Goal: Information Seeking & Learning: Learn about a topic

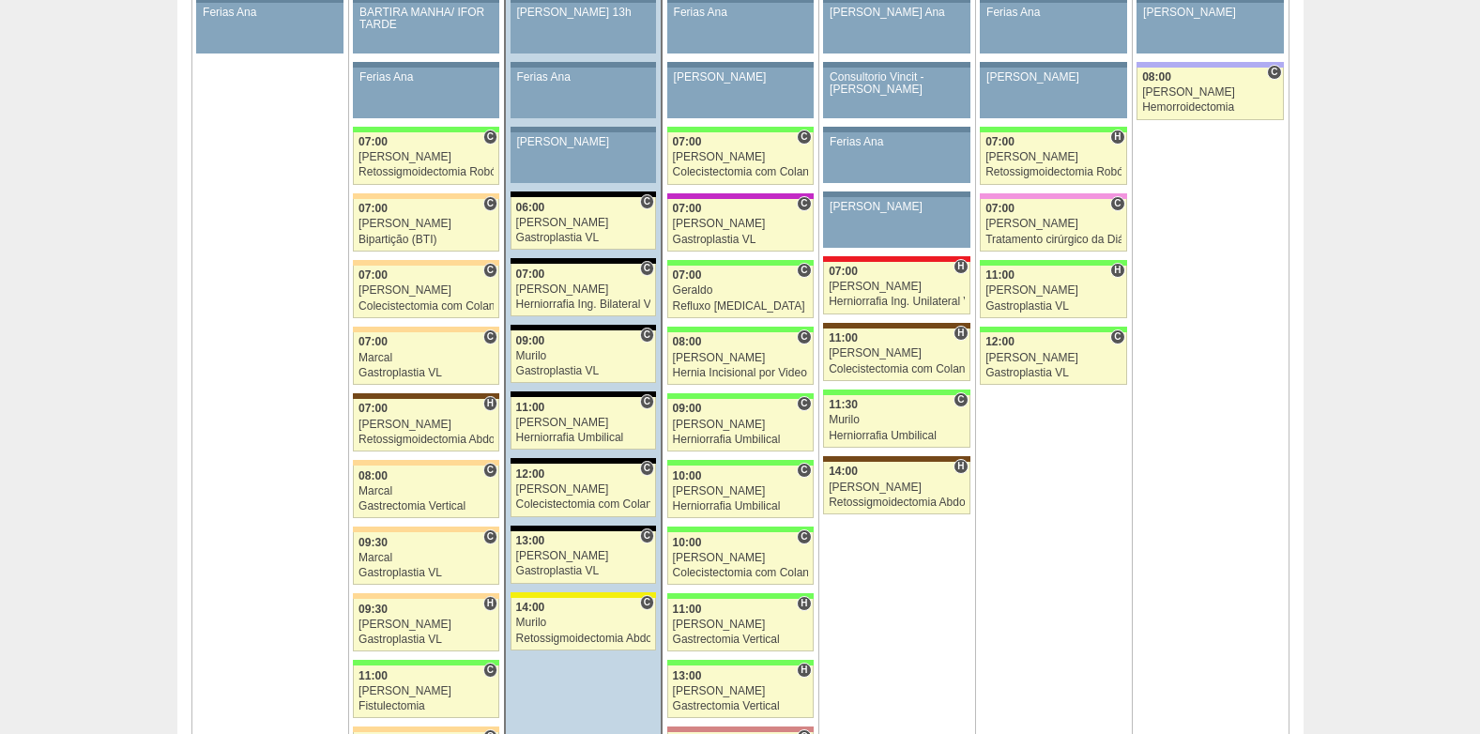
scroll to position [1126, 0]
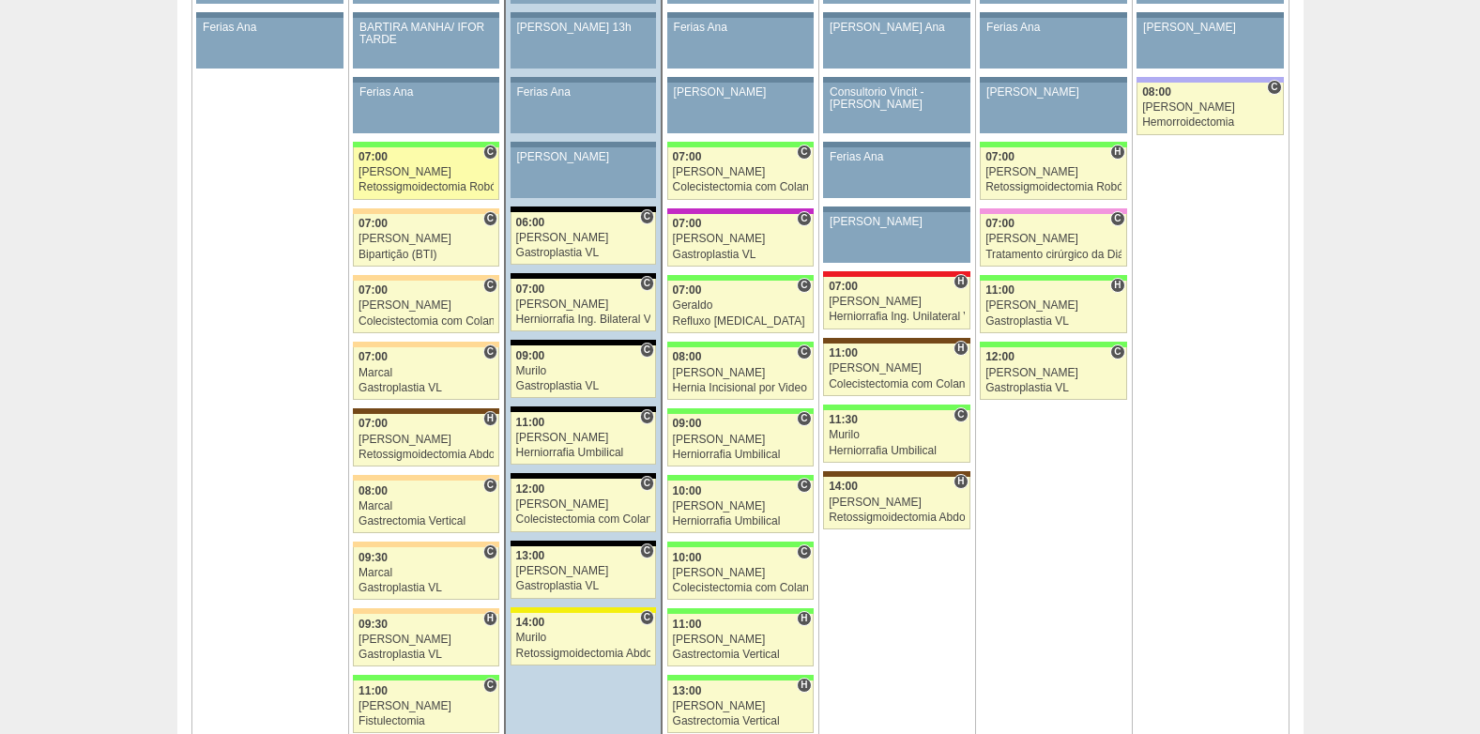
click at [407, 166] on div "Bruno" at bounding box center [425, 172] width 135 height 12
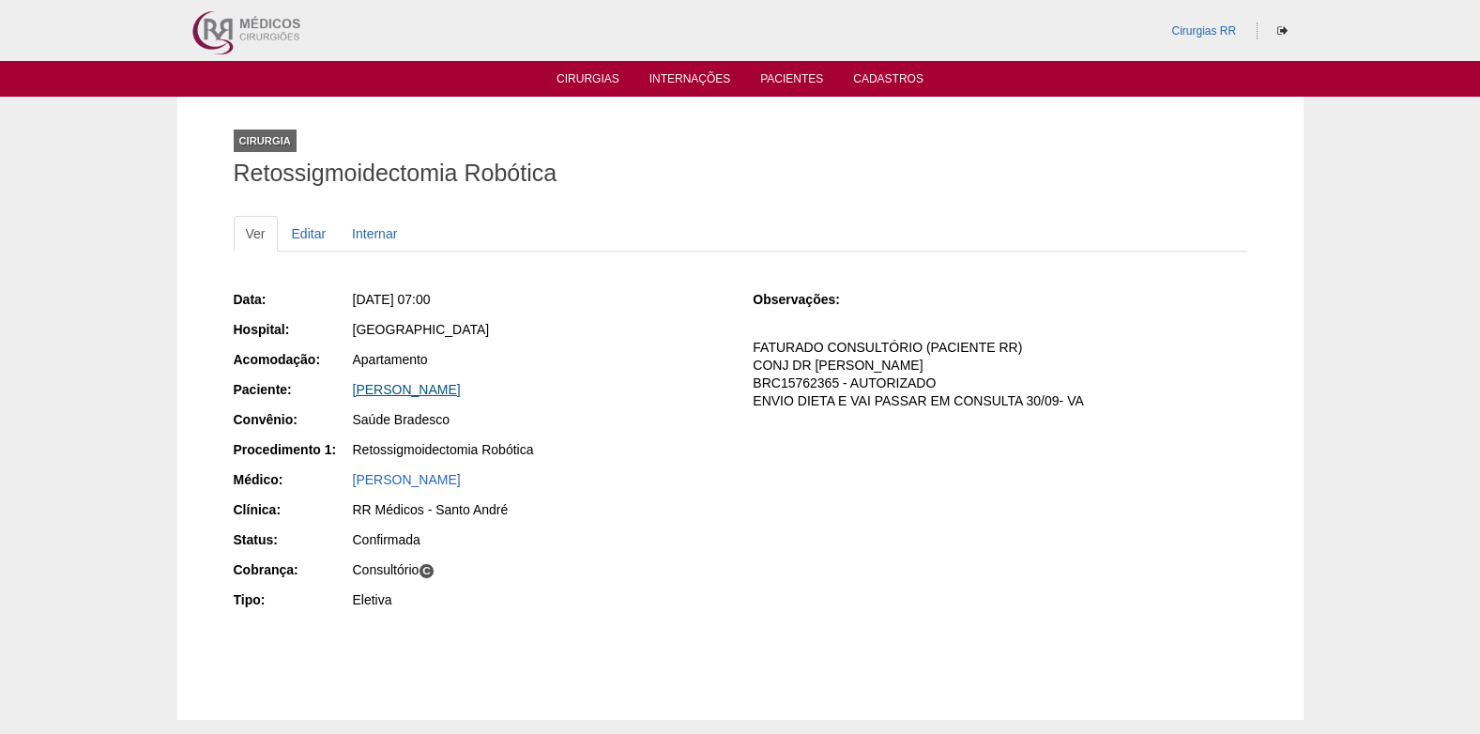
click at [440, 388] on link "[PERSON_NAME]" at bounding box center [407, 389] width 108 height 15
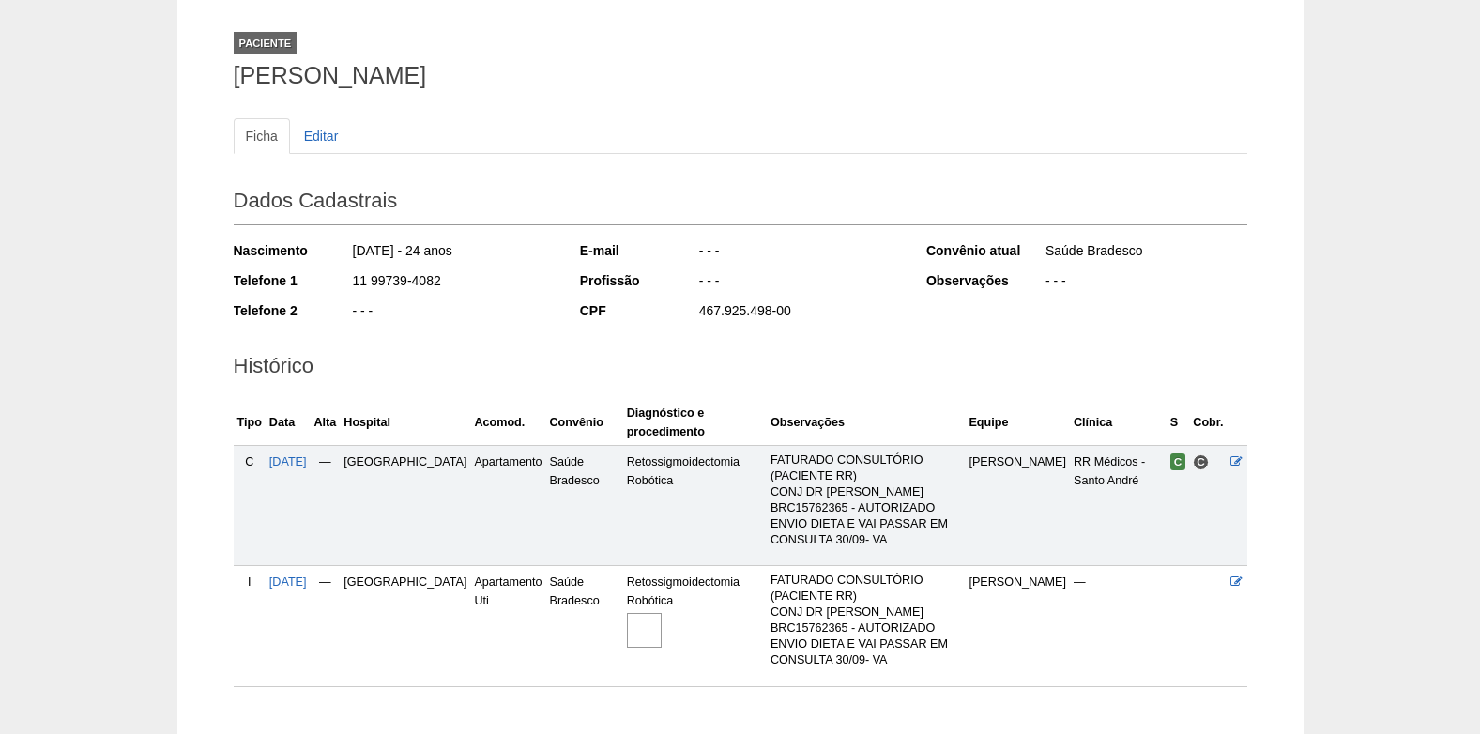
scroll to position [178, 0]
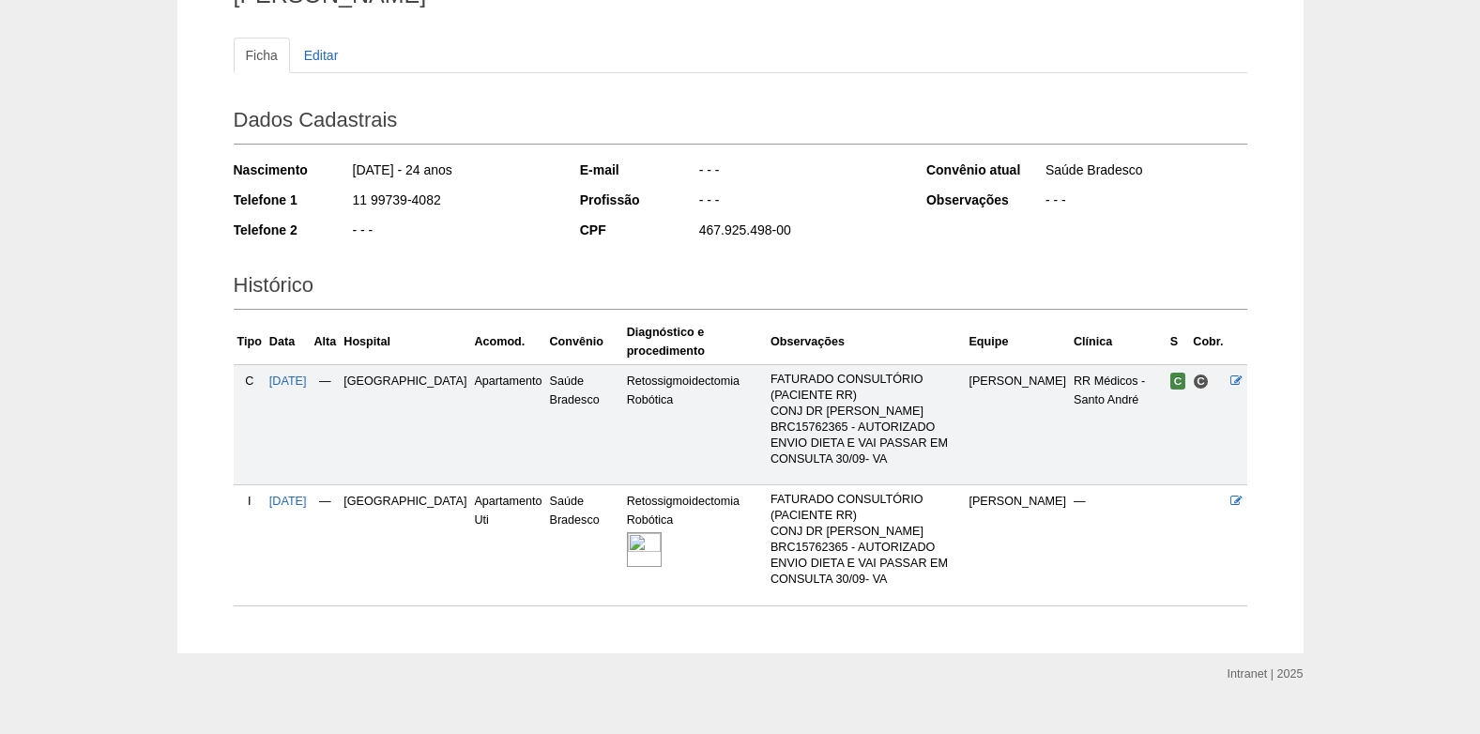
click at [627, 540] on img at bounding box center [644, 549] width 35 height 35
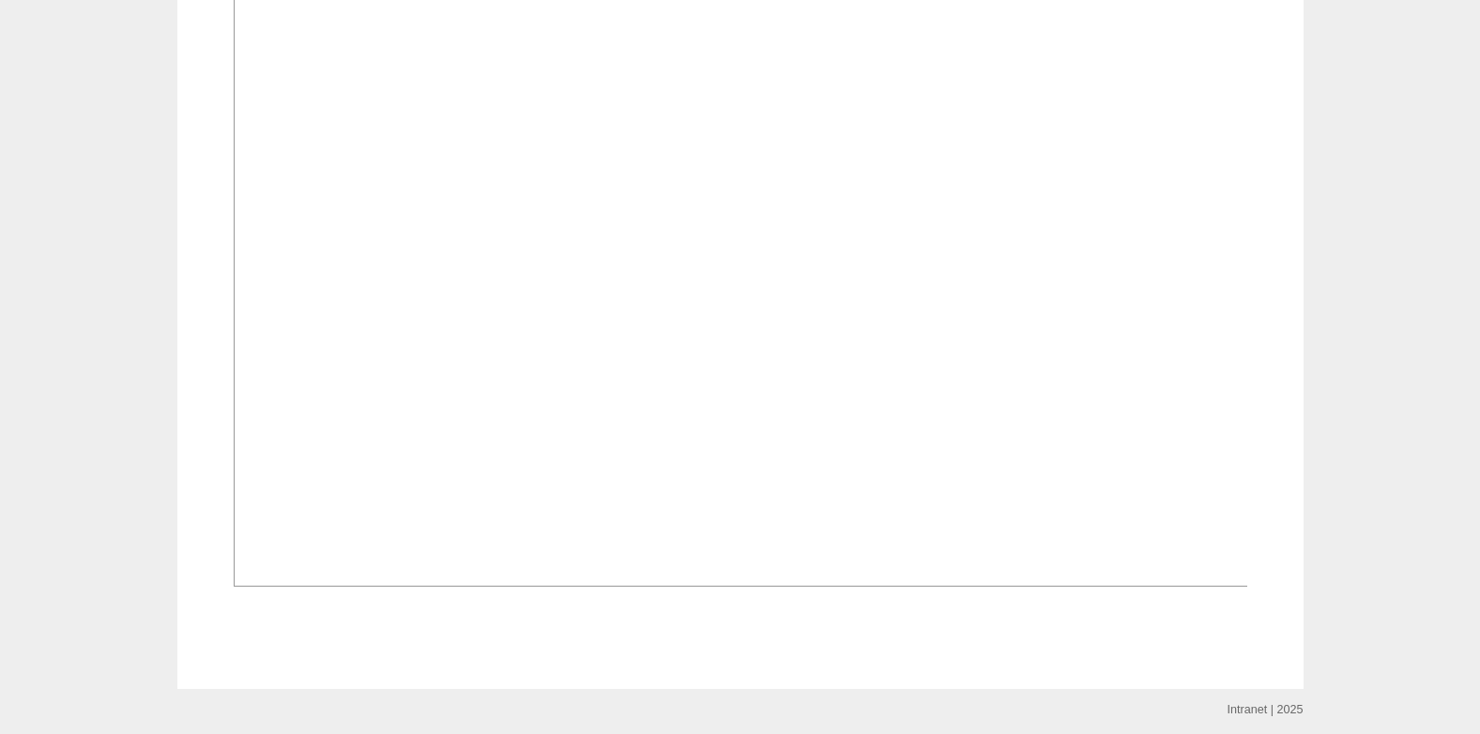
scroll to position [751, 0]
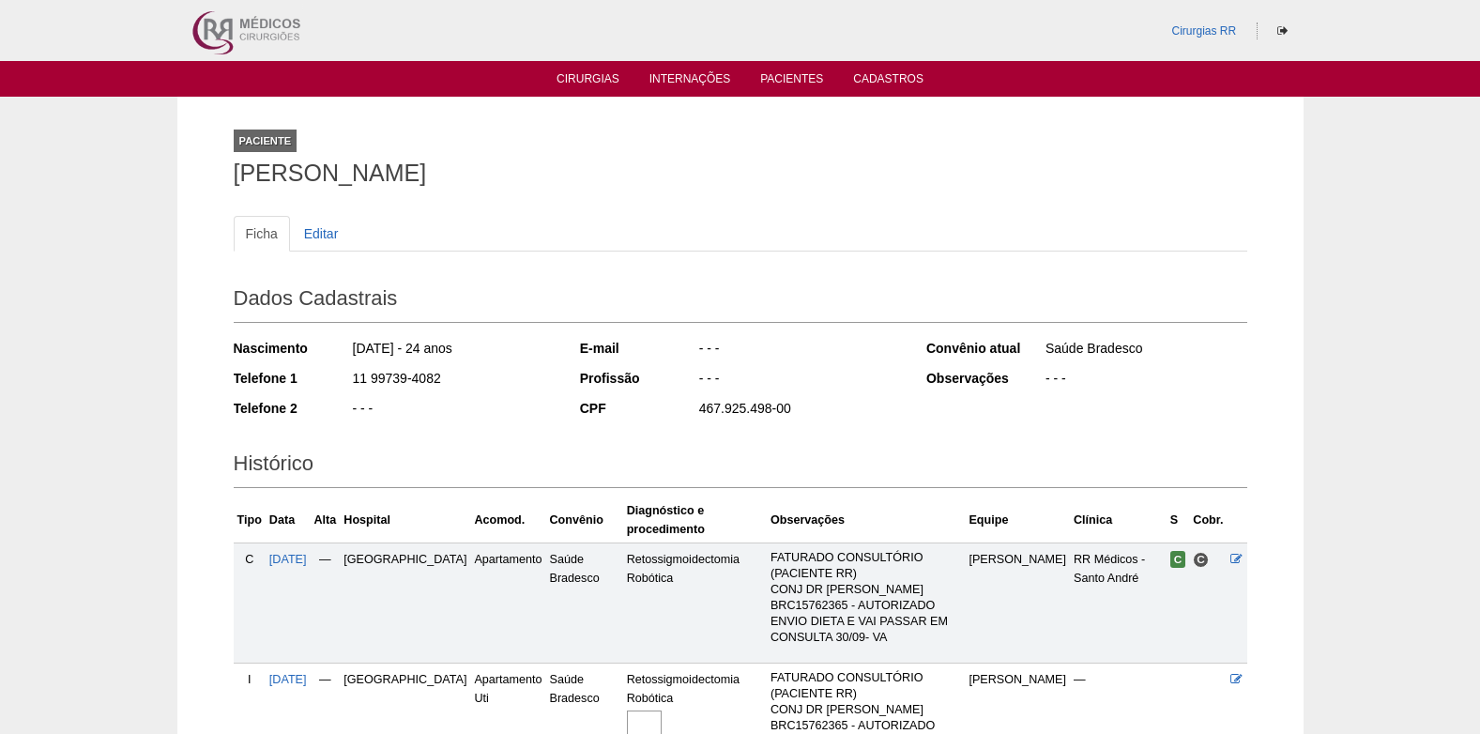
scroll to position [178, 0]
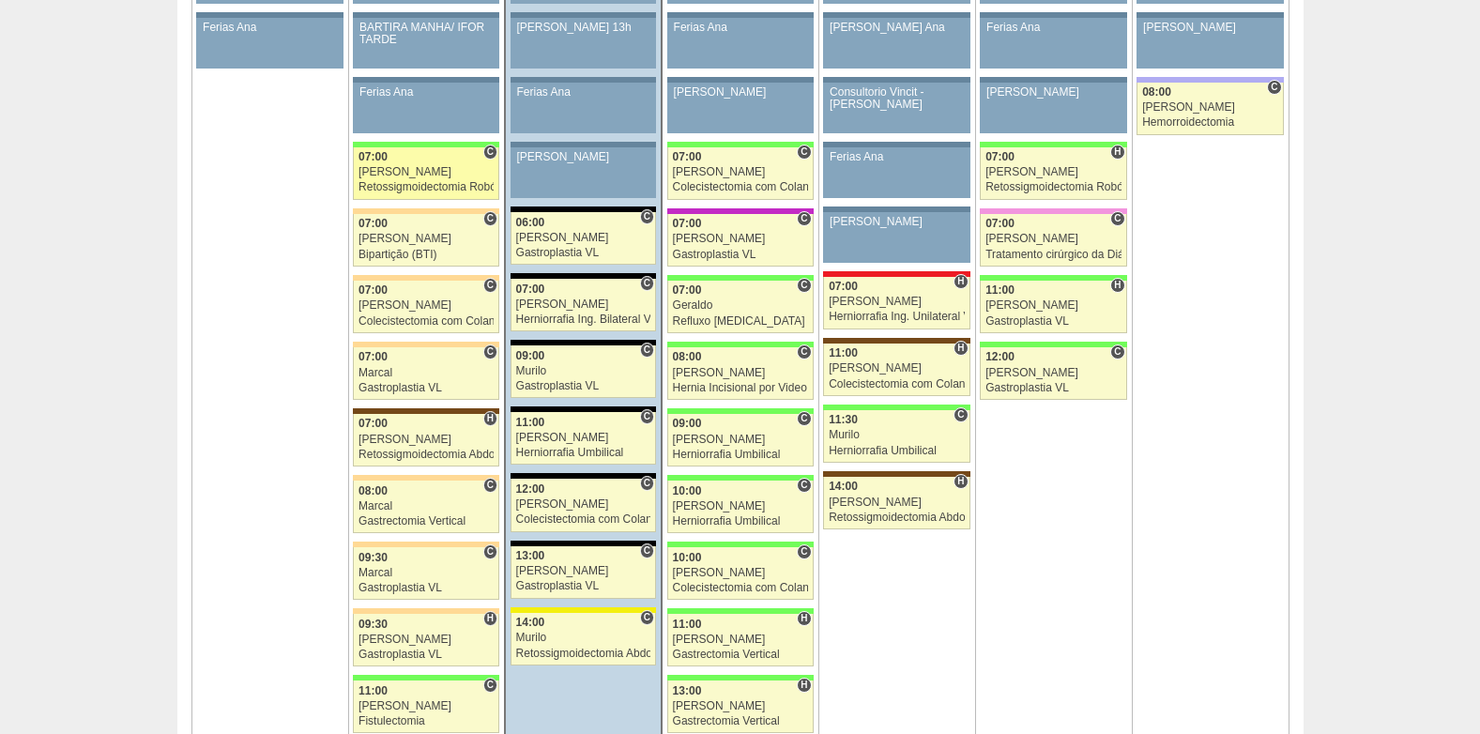
scroll to position [1126, 0]
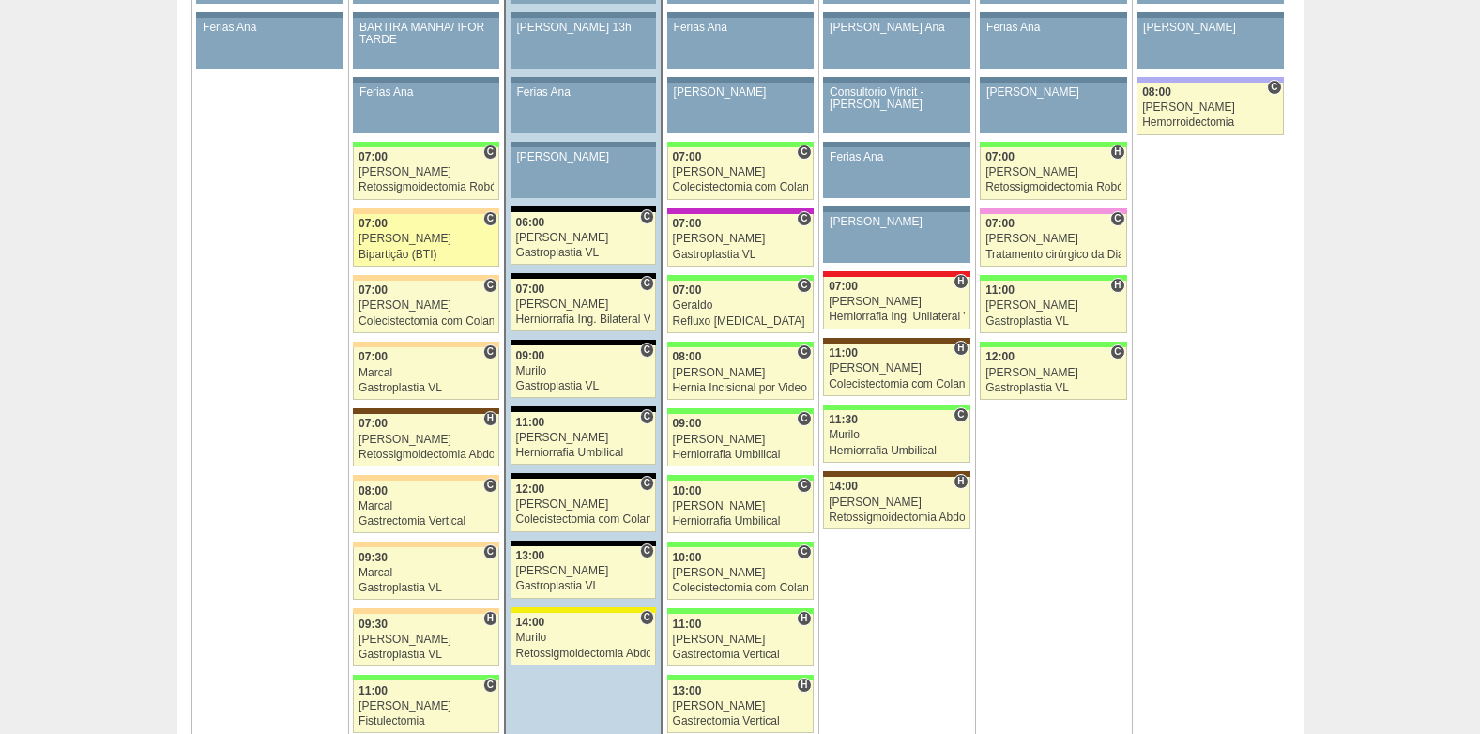
click at [432, 253] on div "Bipartição (BTI)" at bounding box center [425, 255] width 135 height 12
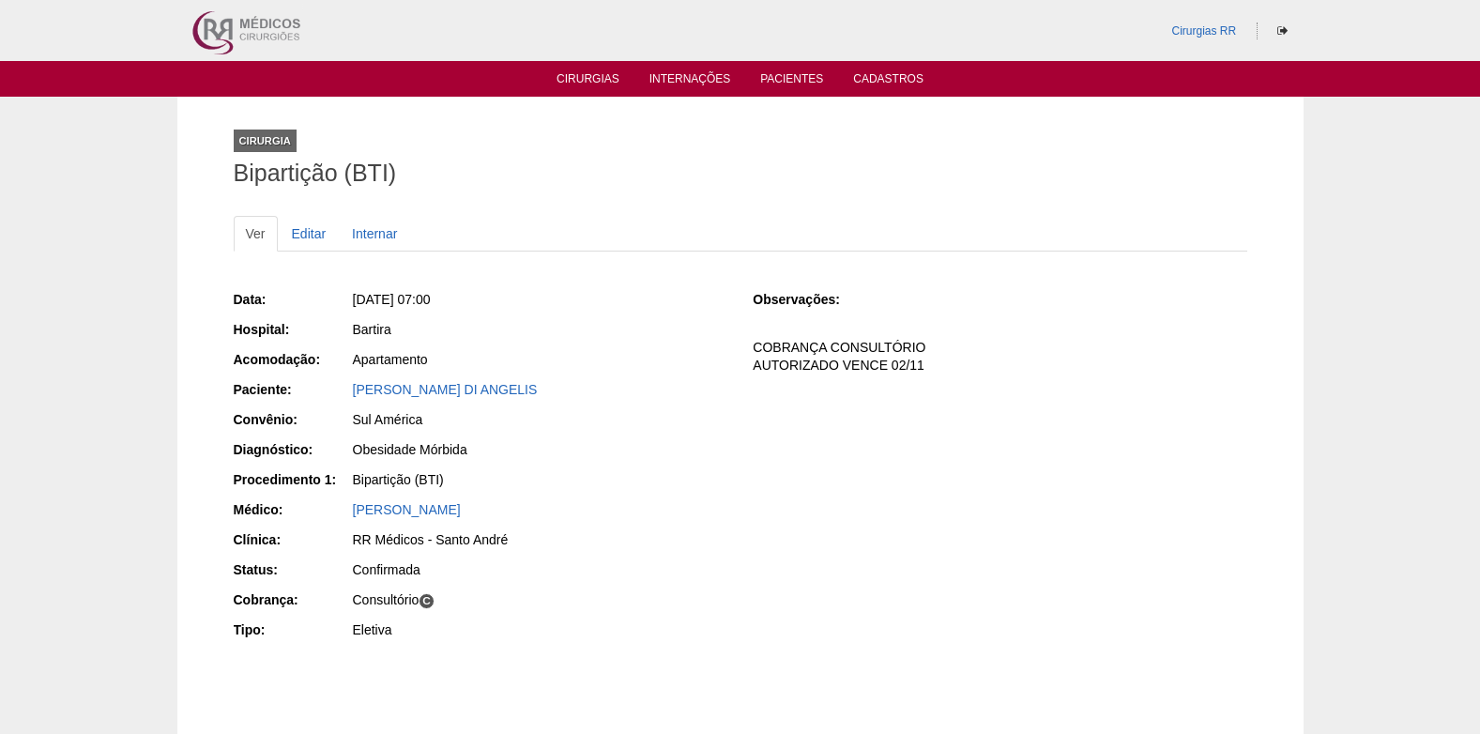
click at [429, 378] on div "Data: Seg, 06/10/2025 - 07:00 Hospital: Bartira Acomodação: Apartamento Pacient…" at bounding box center [481, 466] width 494 height 367
click at [437, 386] on link "[PERSON_NAME] DI ANGELIS" at bounding box center [445, 389] width 185 height 15
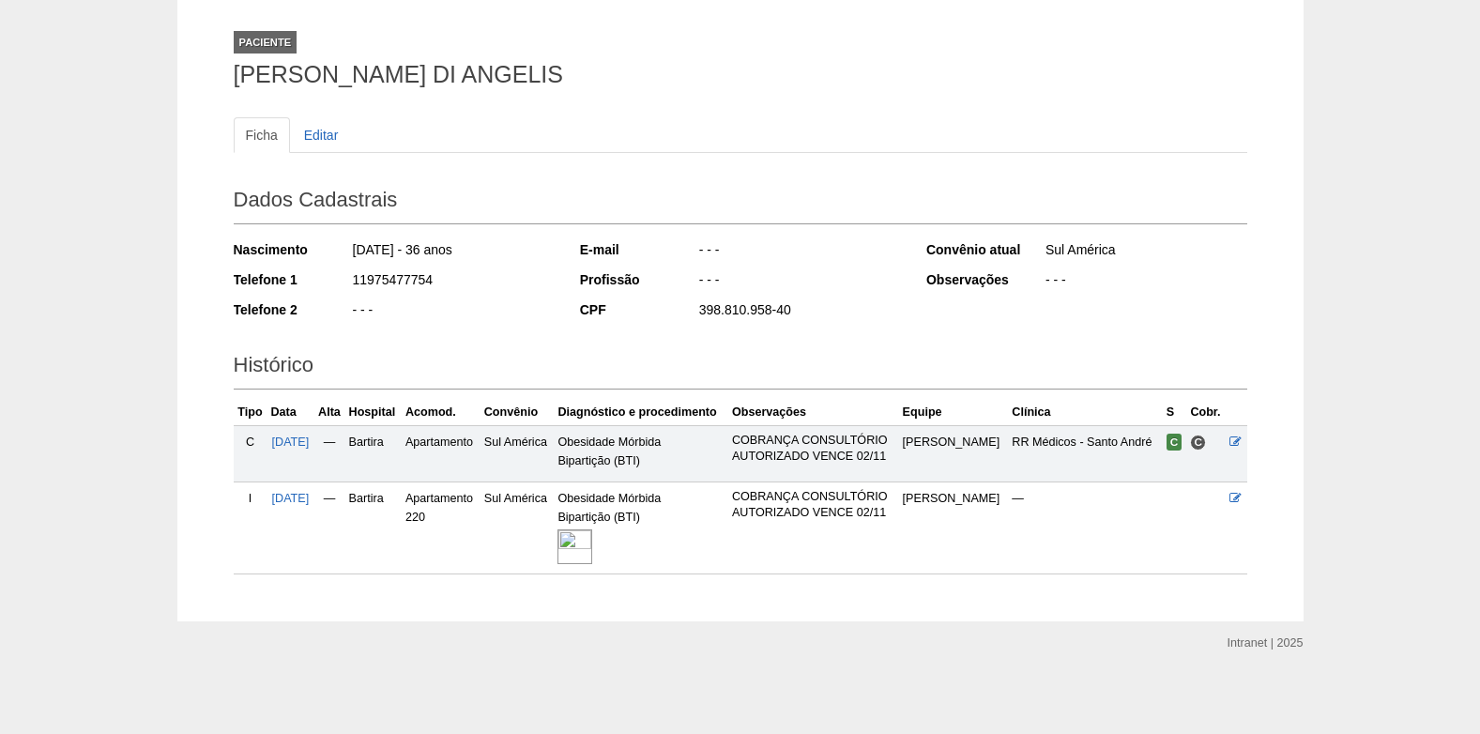
scroll to position [99, 0]
click at [592, 528] on img at bounding box center [574, 545] width 35 height 35
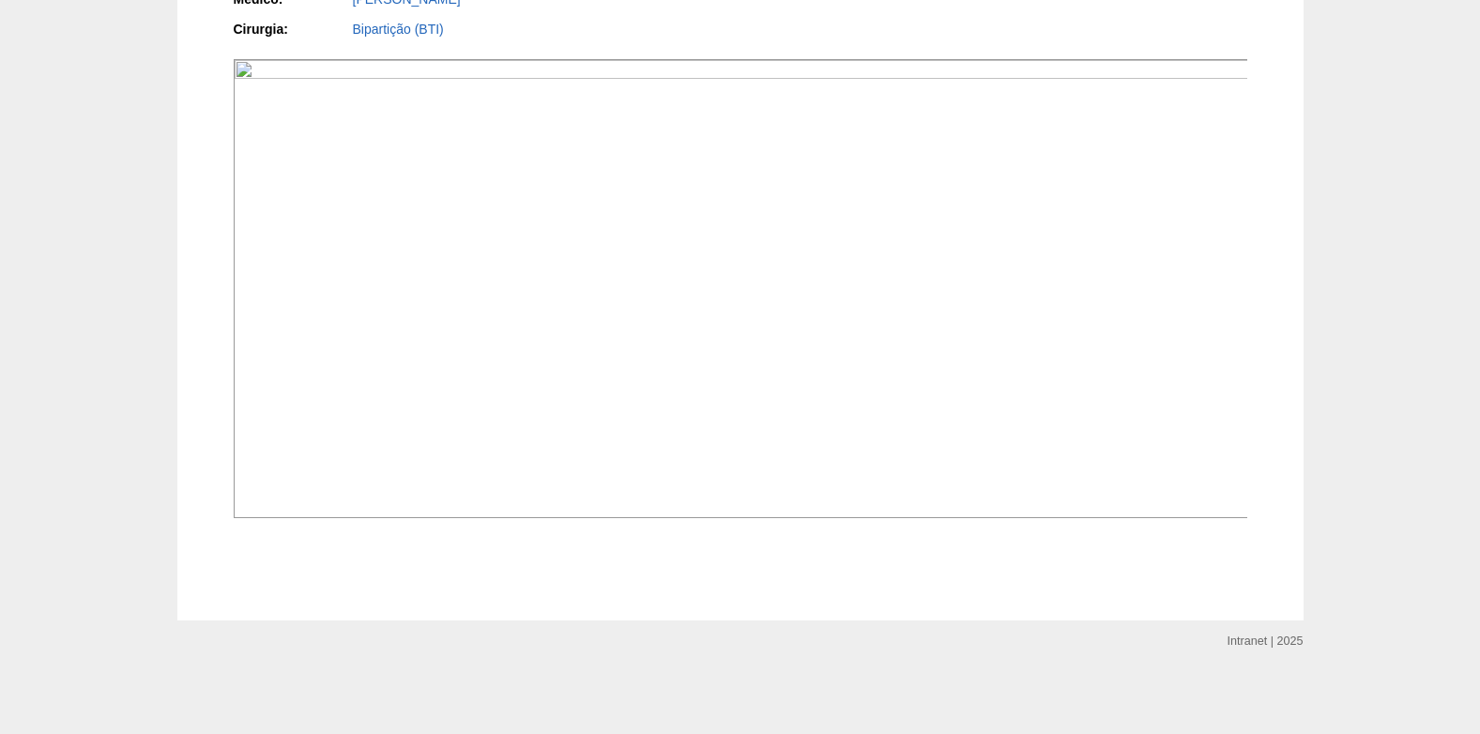
scroll to position [548, 0]
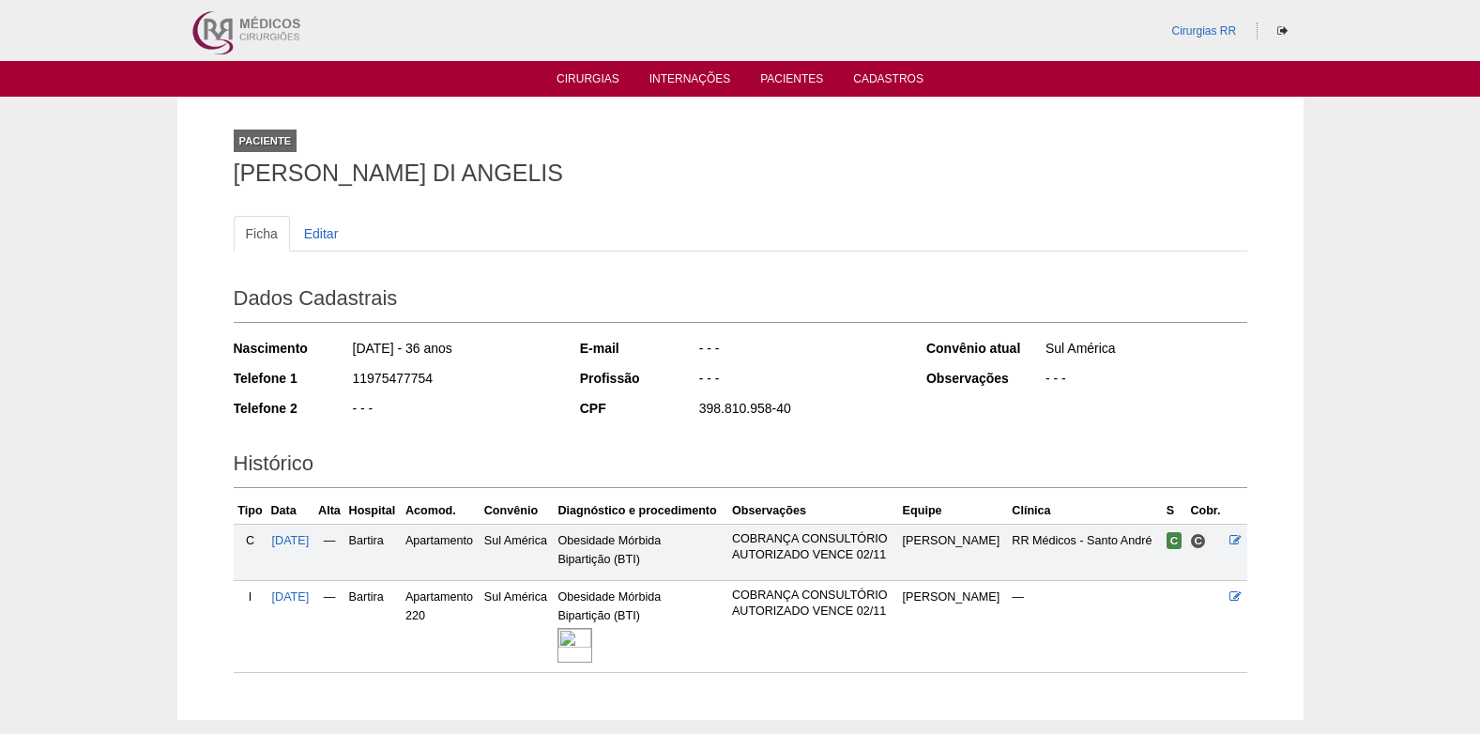
scroll to position [99, 0]
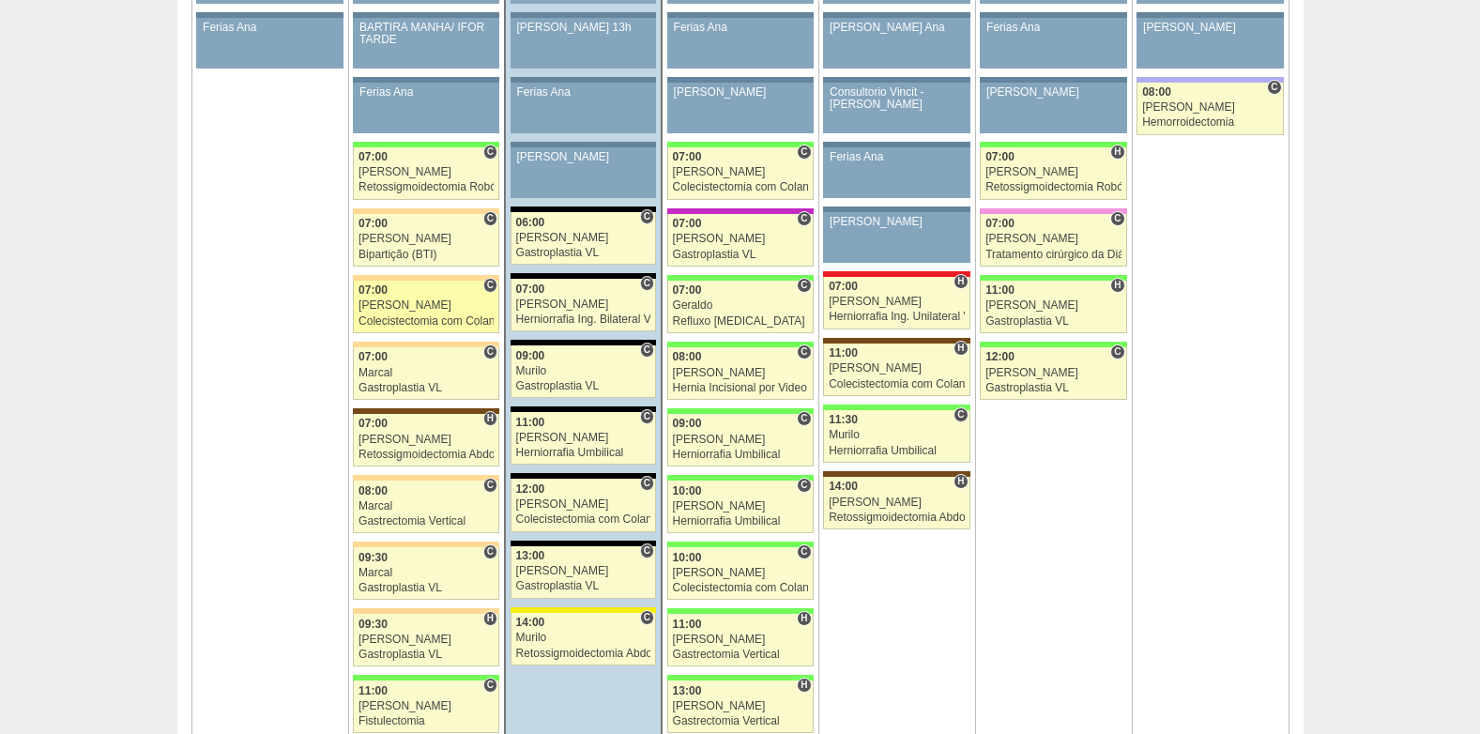
scroll to position [1126, 0]
click at [413, 306] on div "[PERSON_NAME]" at bounding box center [425, 305] width 135 height 12
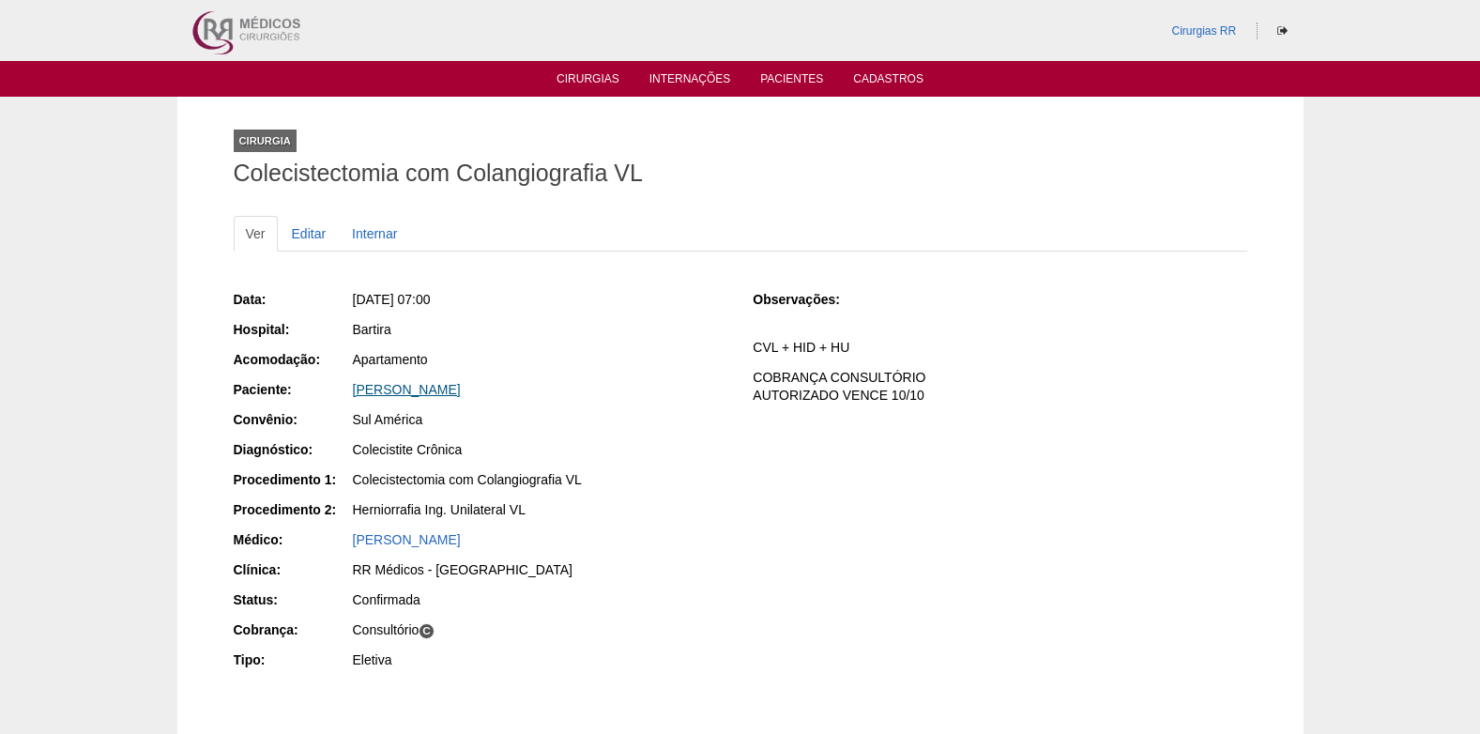
click at [461, 384] on link "[PERSON_NAME]" at bounding box center [407, 389] width 108 height 15
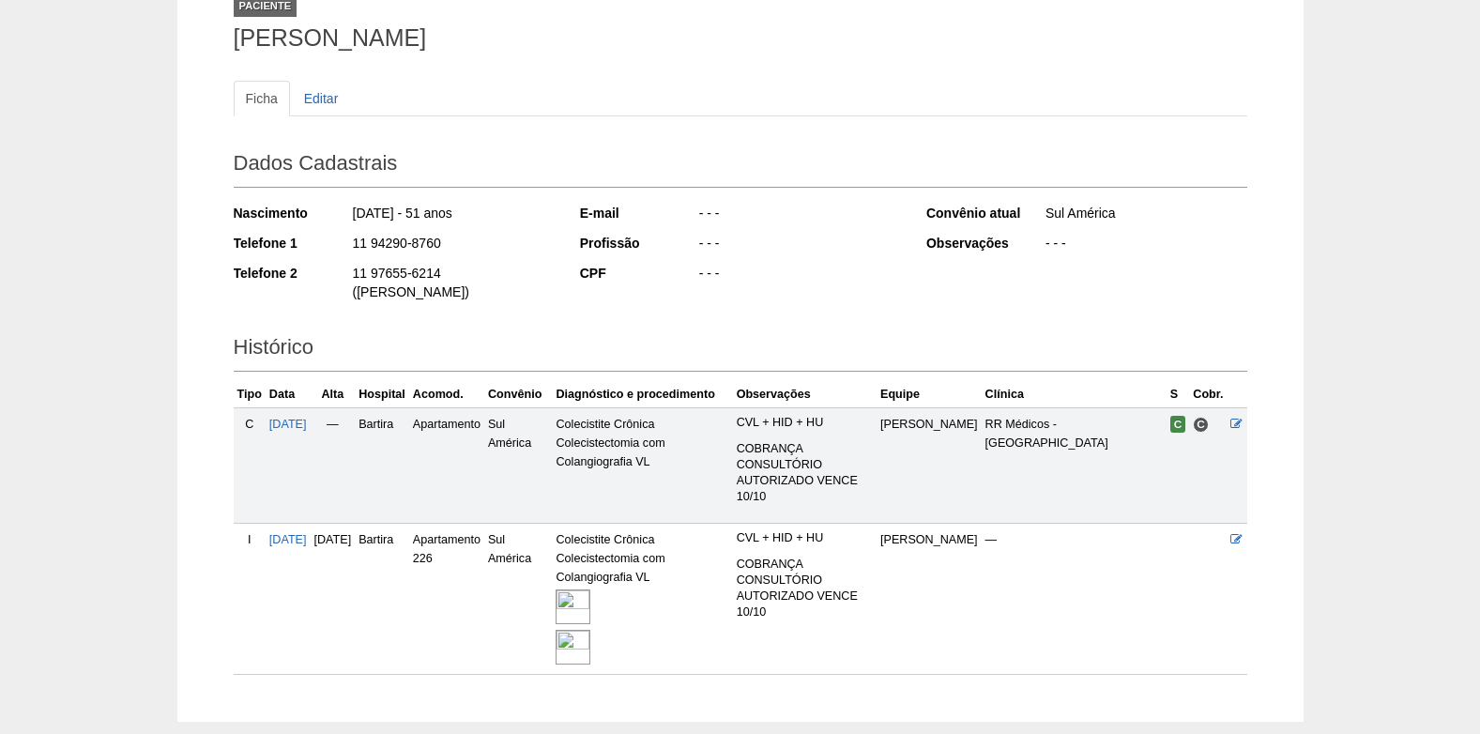
scroll to position [217, 0]
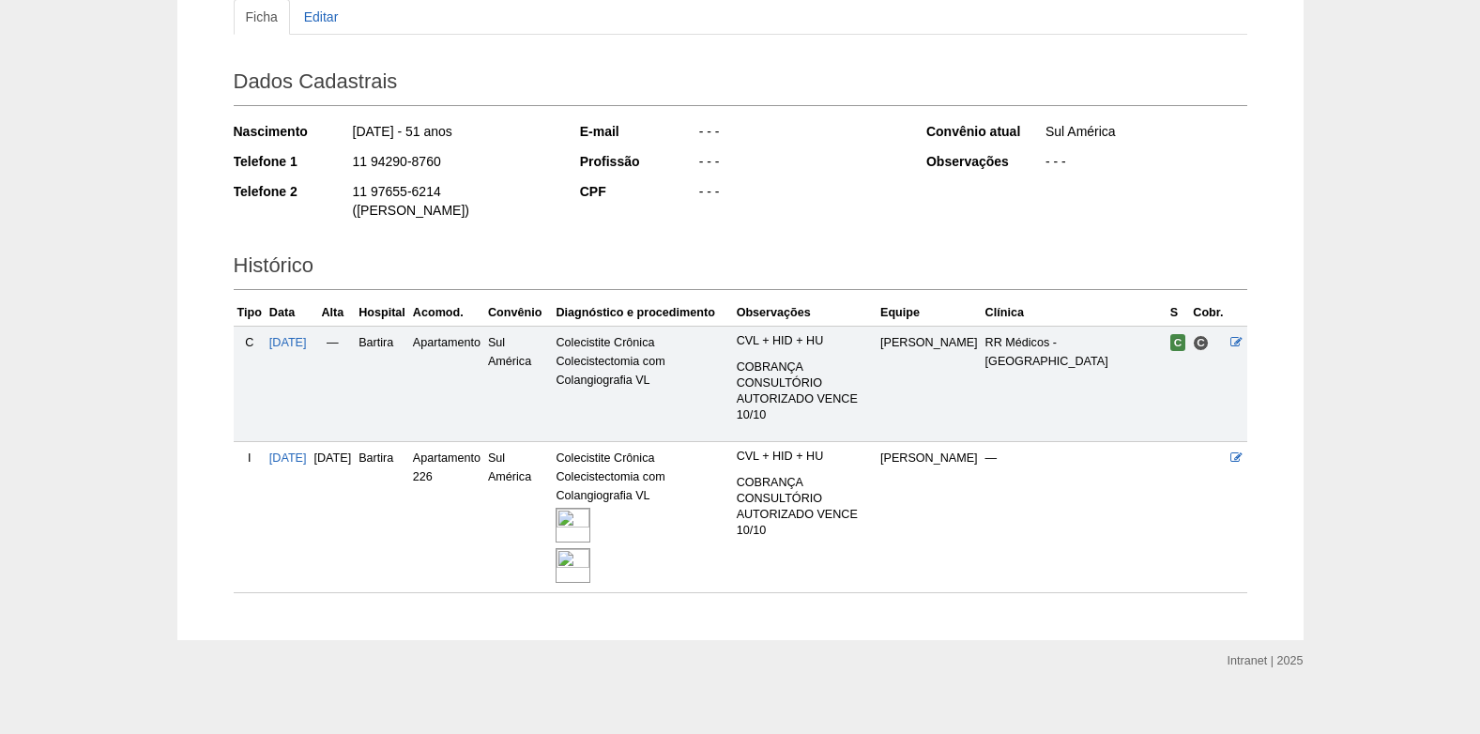
click at [590, 508] on img at bounding box center [572, 525] width 35 height 35
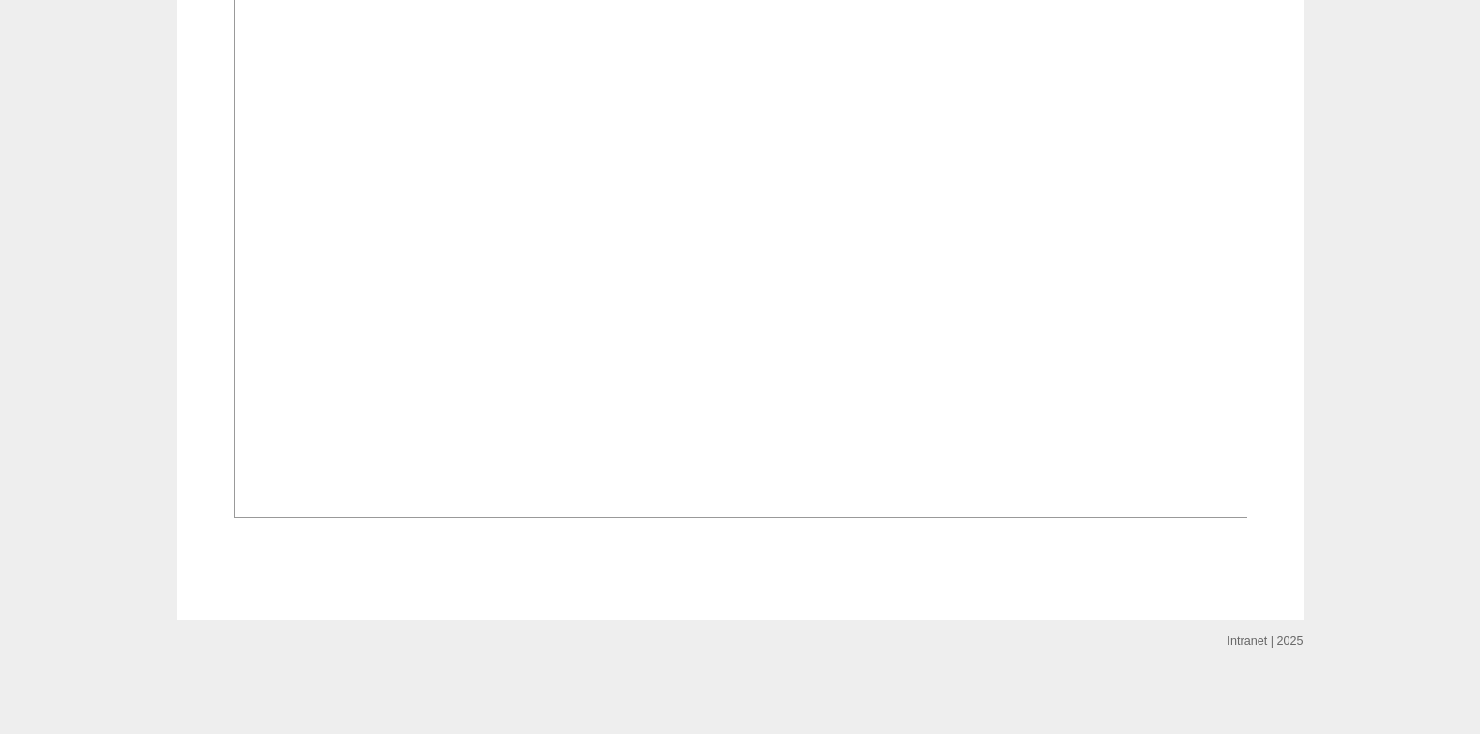
scroll to position [2015, 0]
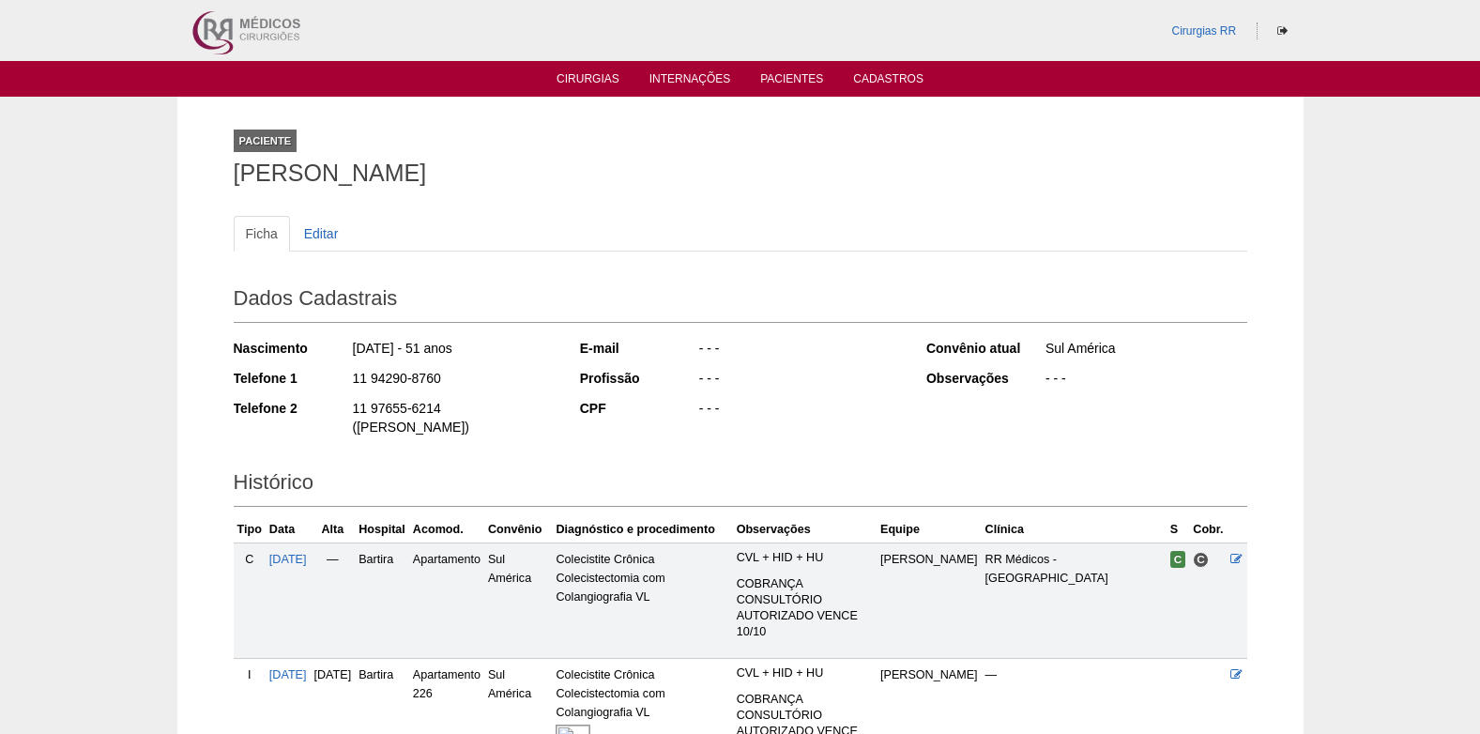
scroll to position [217, 0]
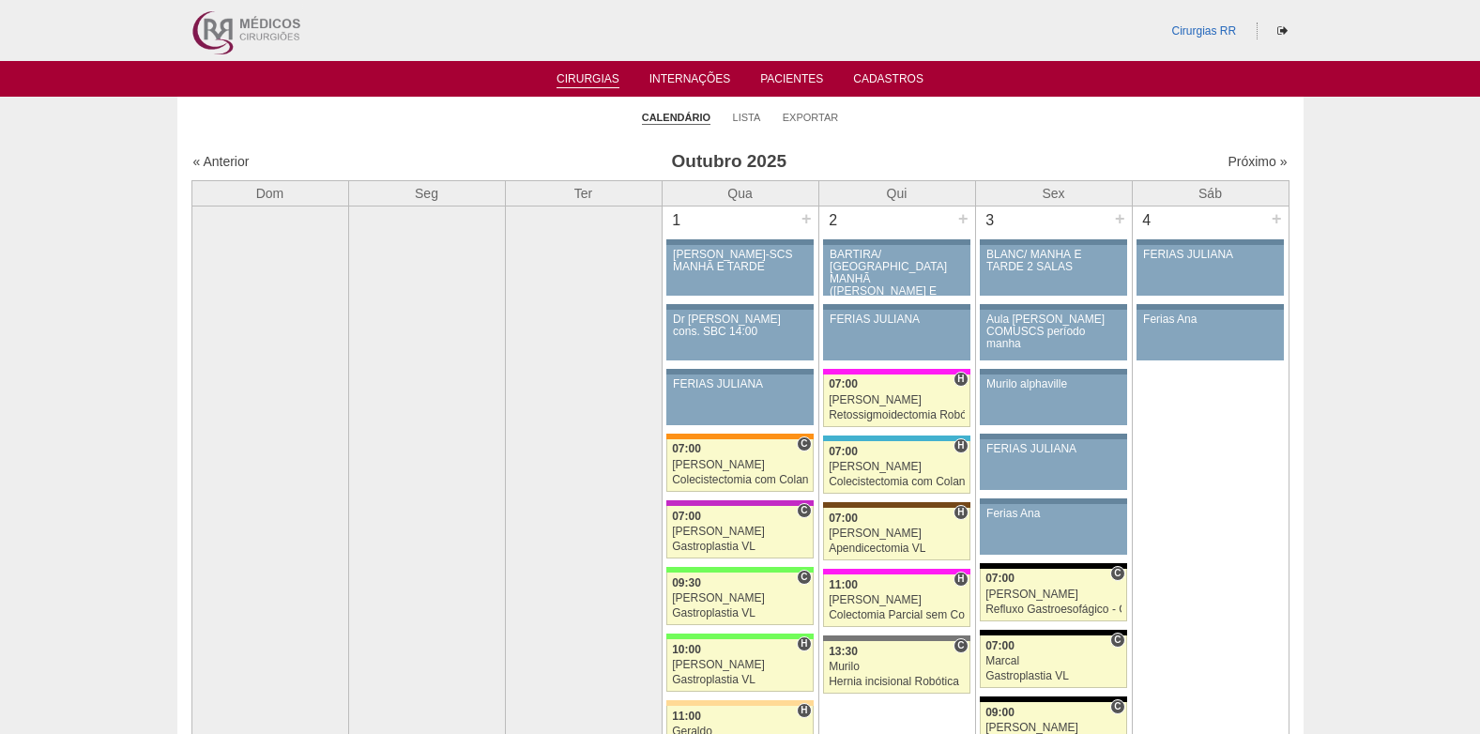
scroll to position [1126, 0]
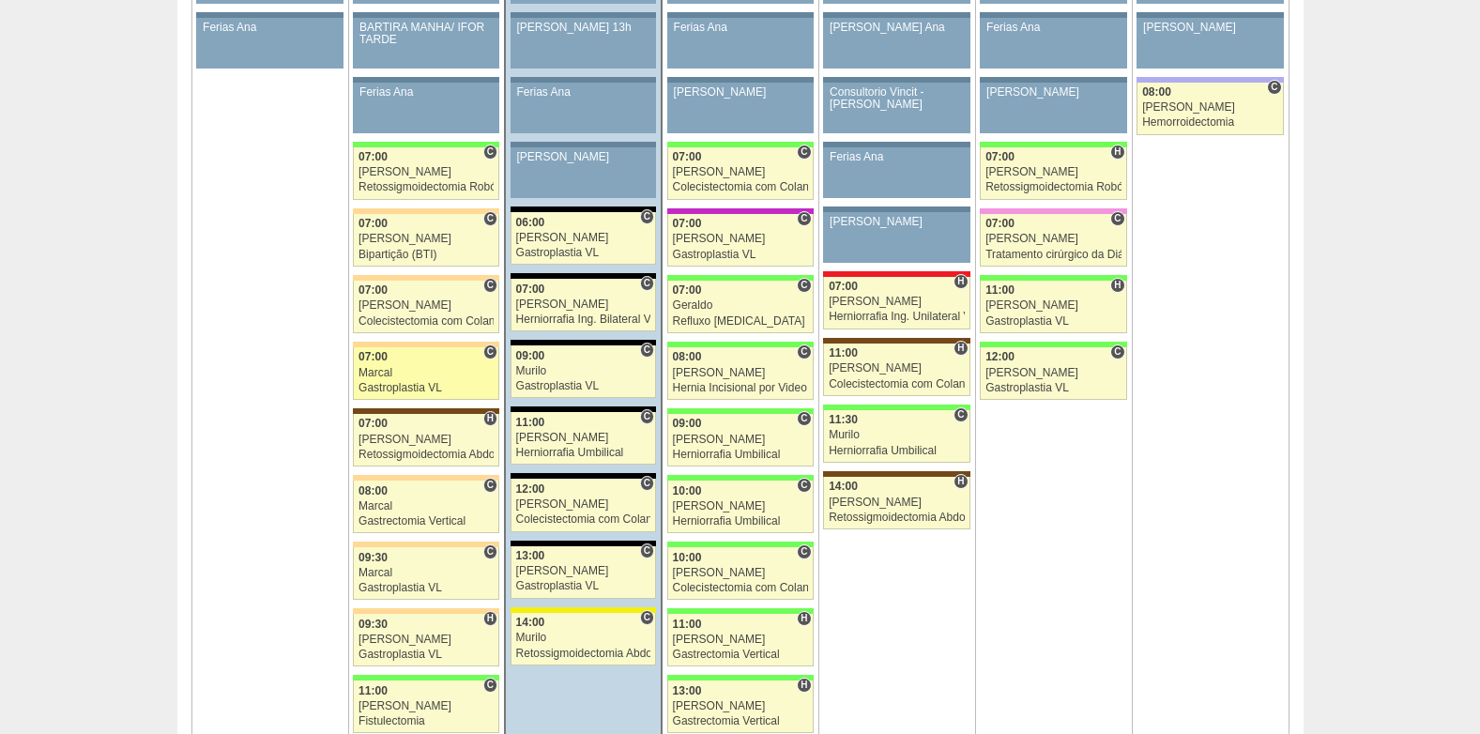
click at [418, 373] on div "Marcal" at bounding box center [425, 373] width 135 height 12
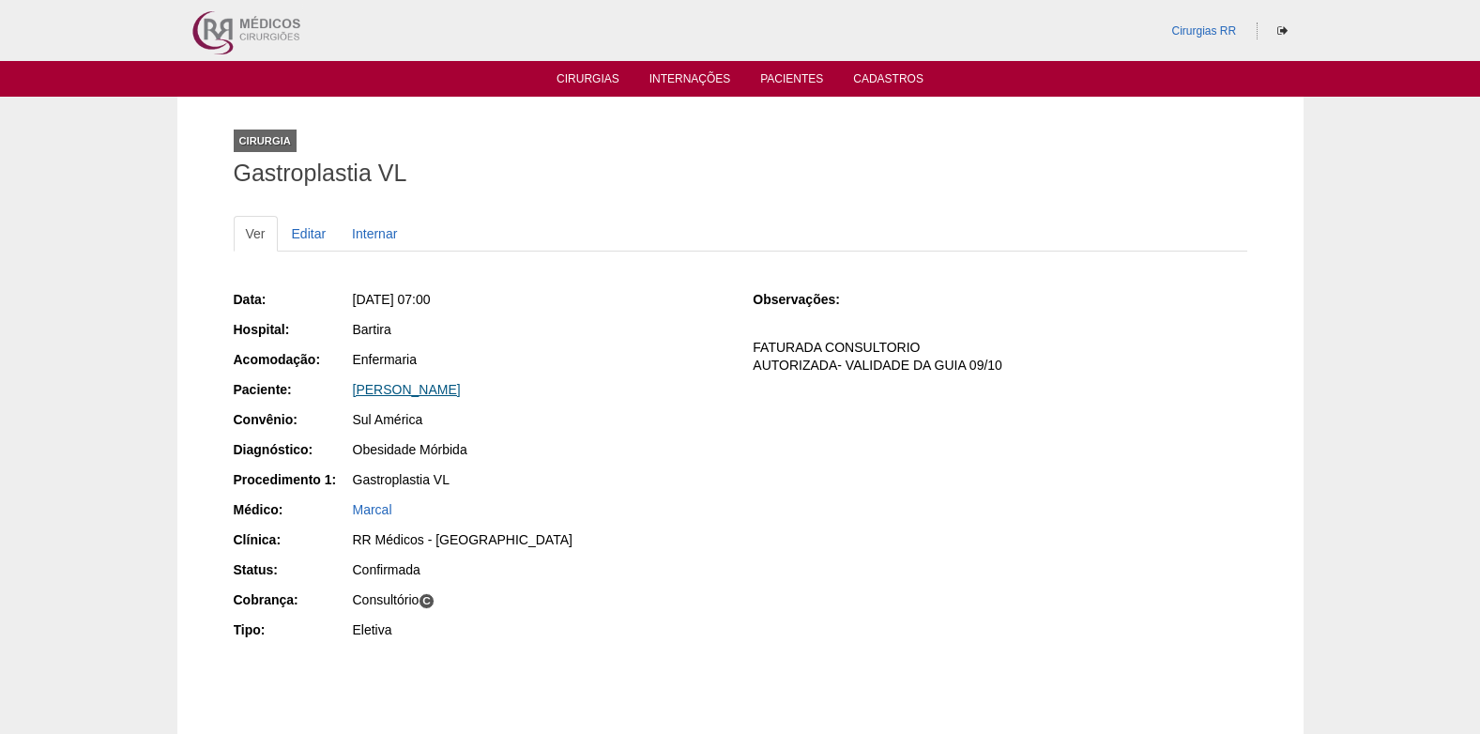
click at [404, 389] on link "Mariana Moraes de Souza" at bounding box center [407, 389] width 108 height 15
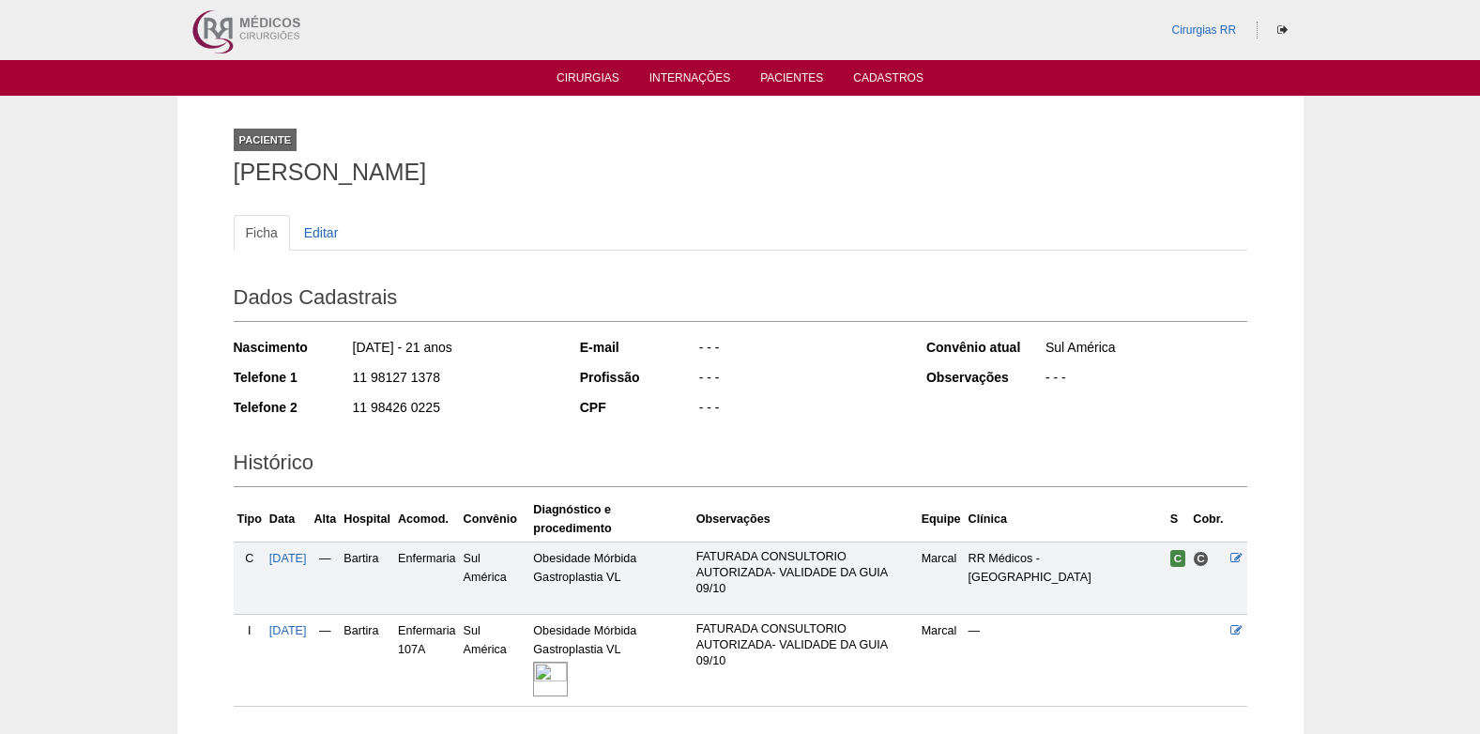
scroll to position [134, 0]
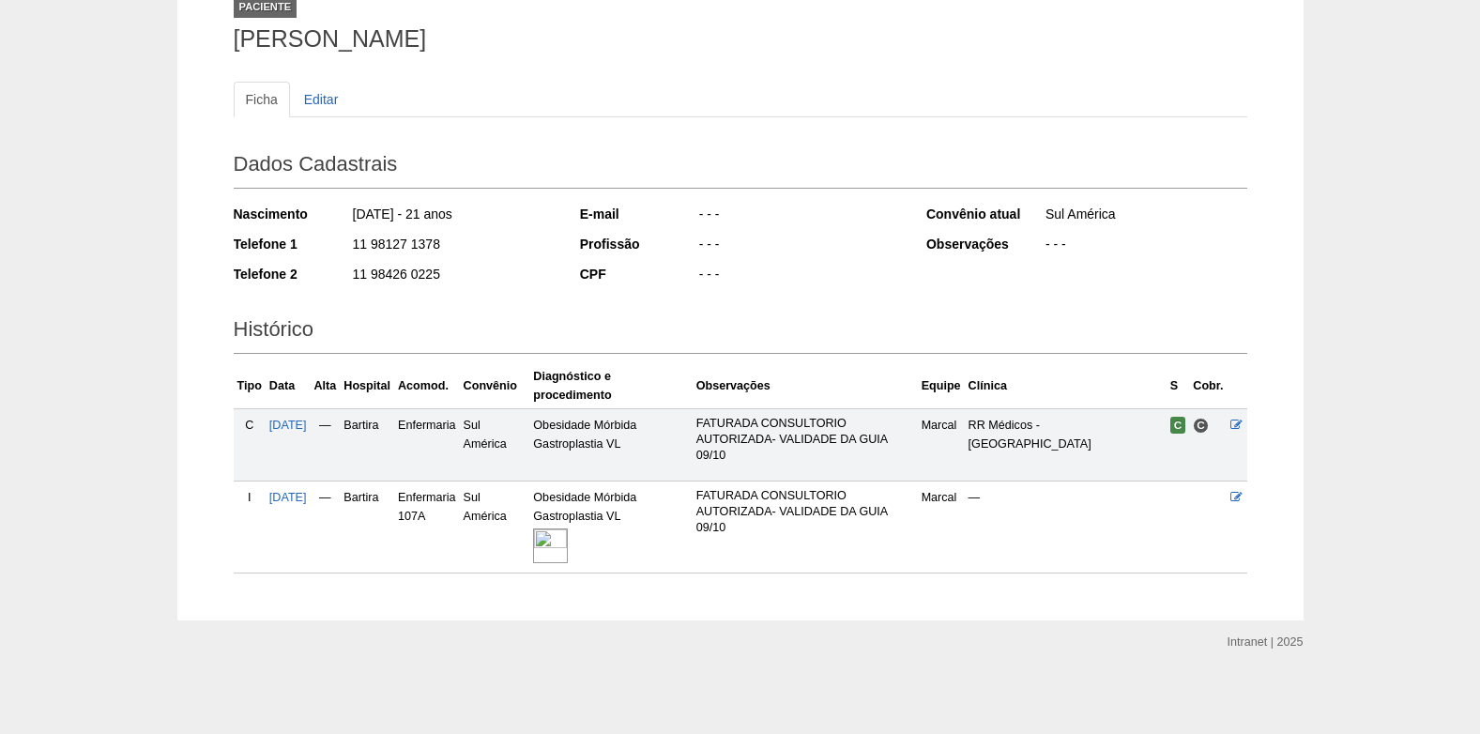
click at [560, 534] on img at bounding box center [550, 545] width 35 height 35
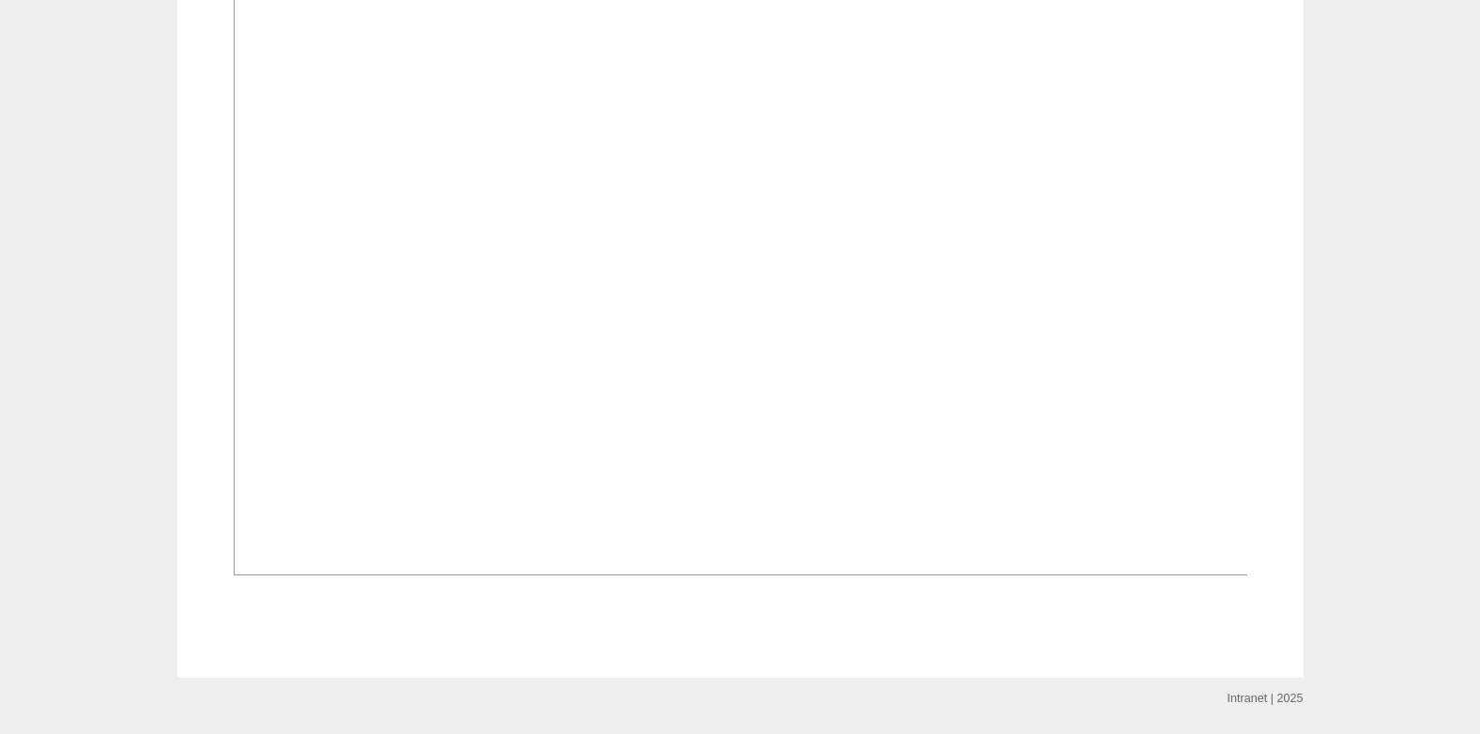
scroll to position [750, 0]
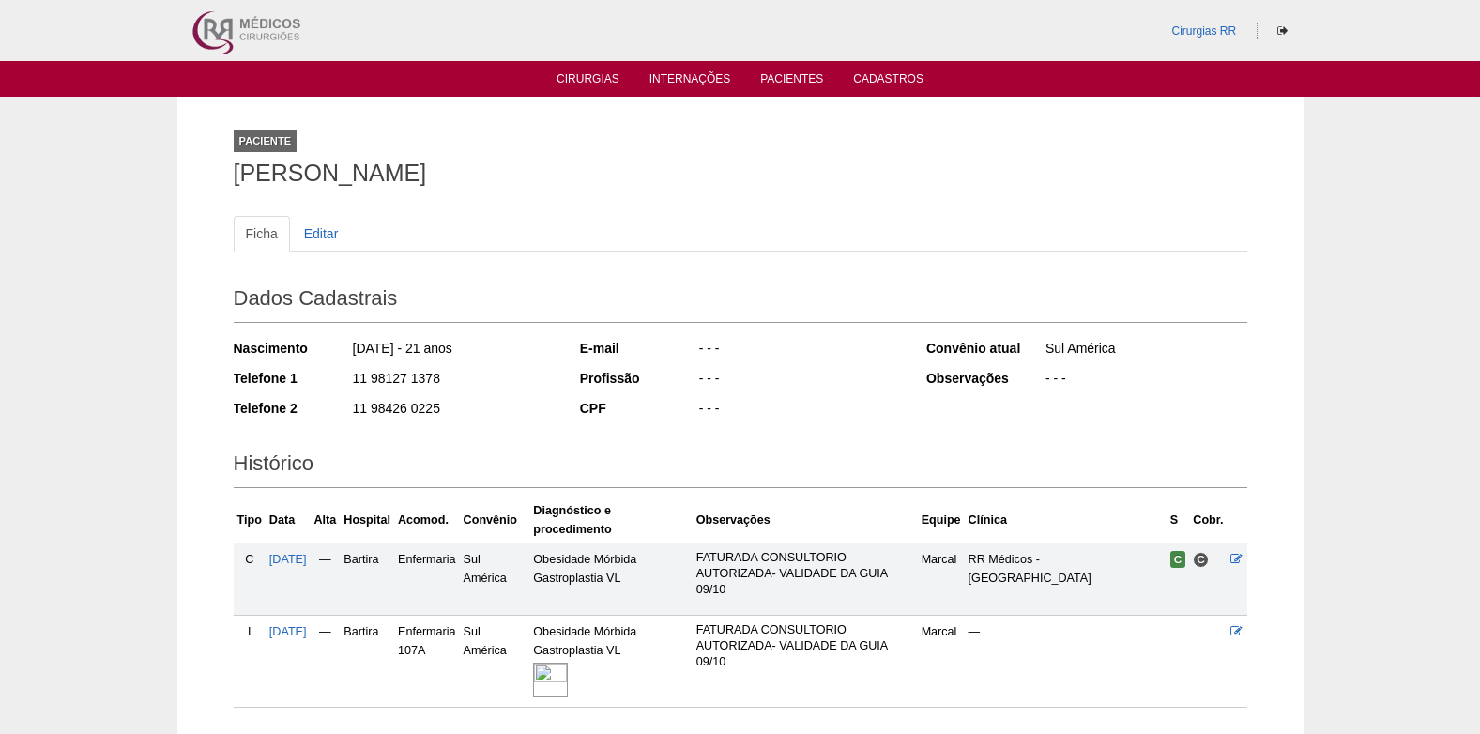
scroll to position [129, 0]
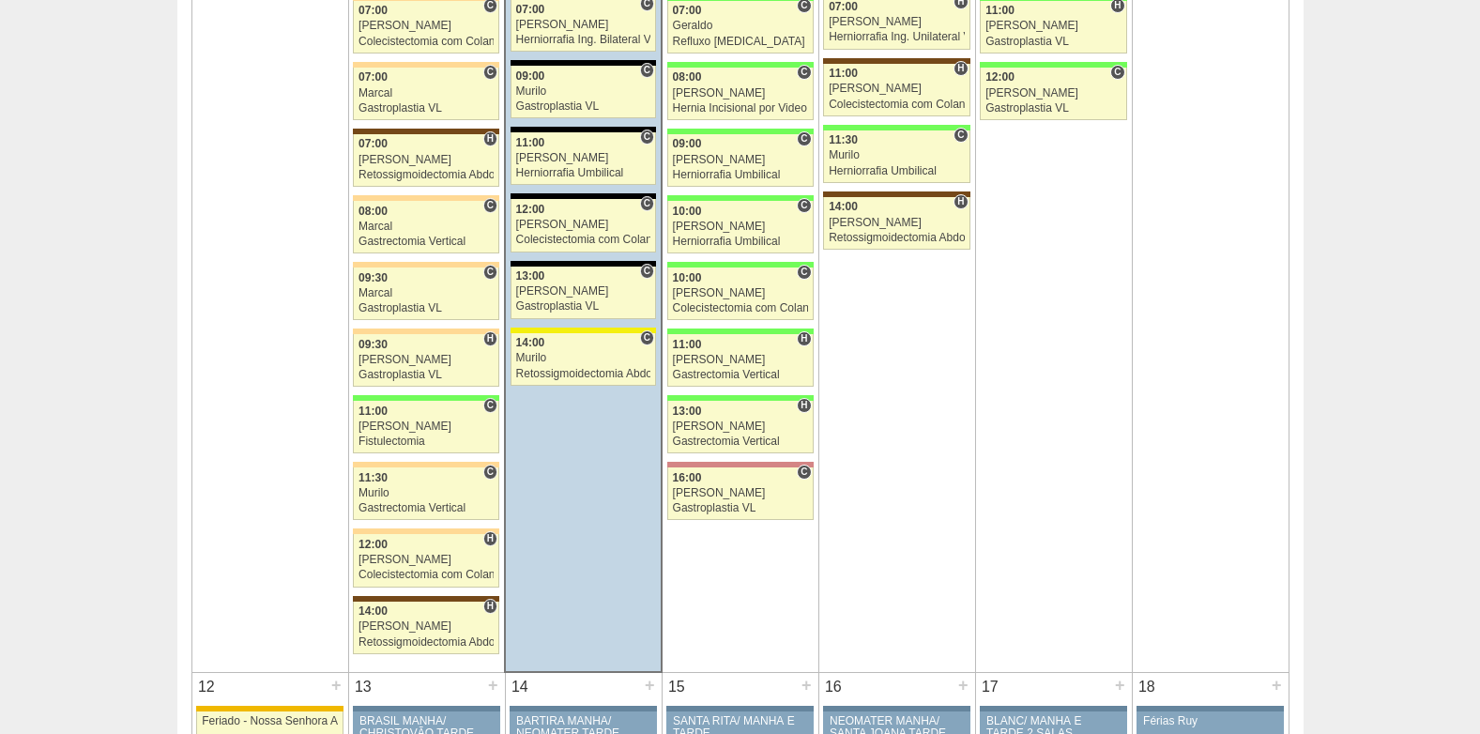
scroll to position [1407, 0]
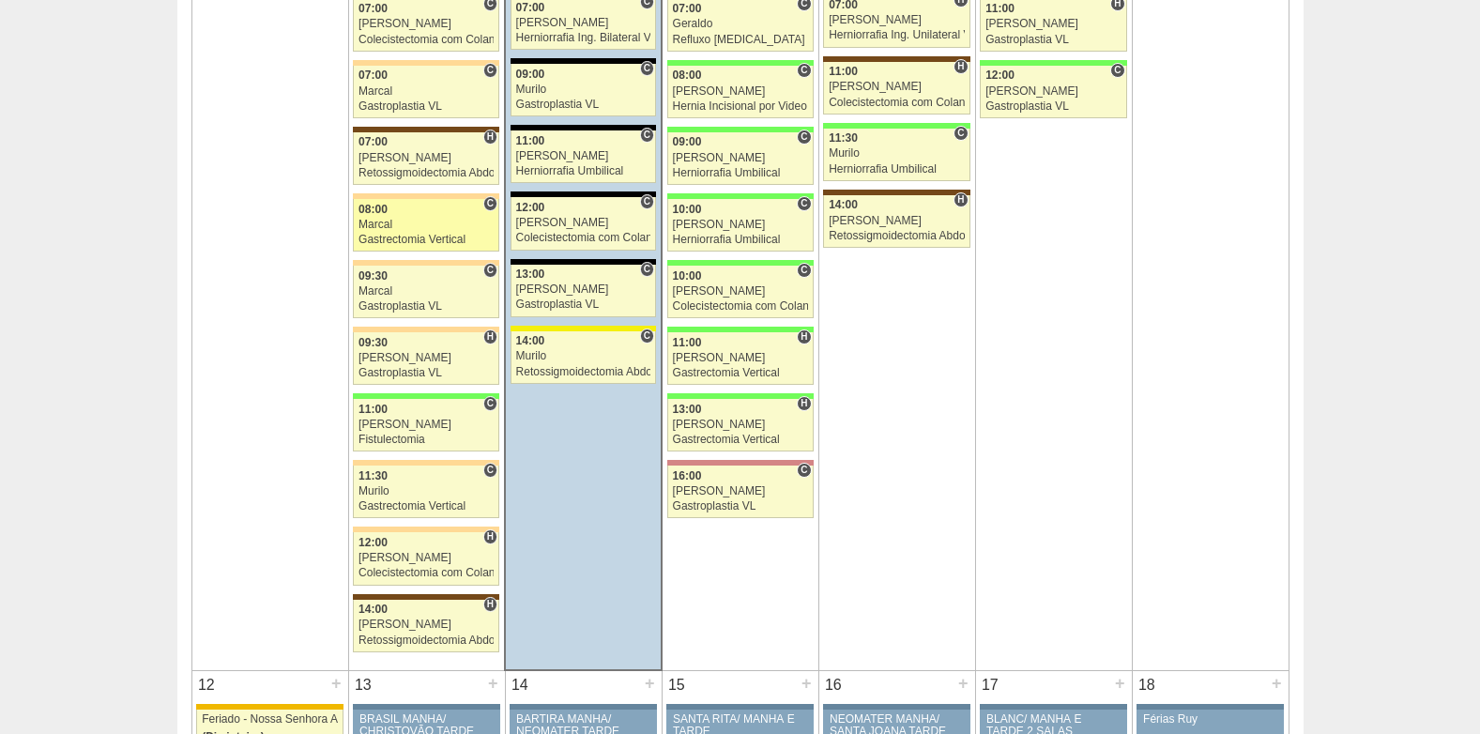
click at [436, 234] on div "Gastrectomia Vertical" at bounding box center [425, 240] width 135 height 12
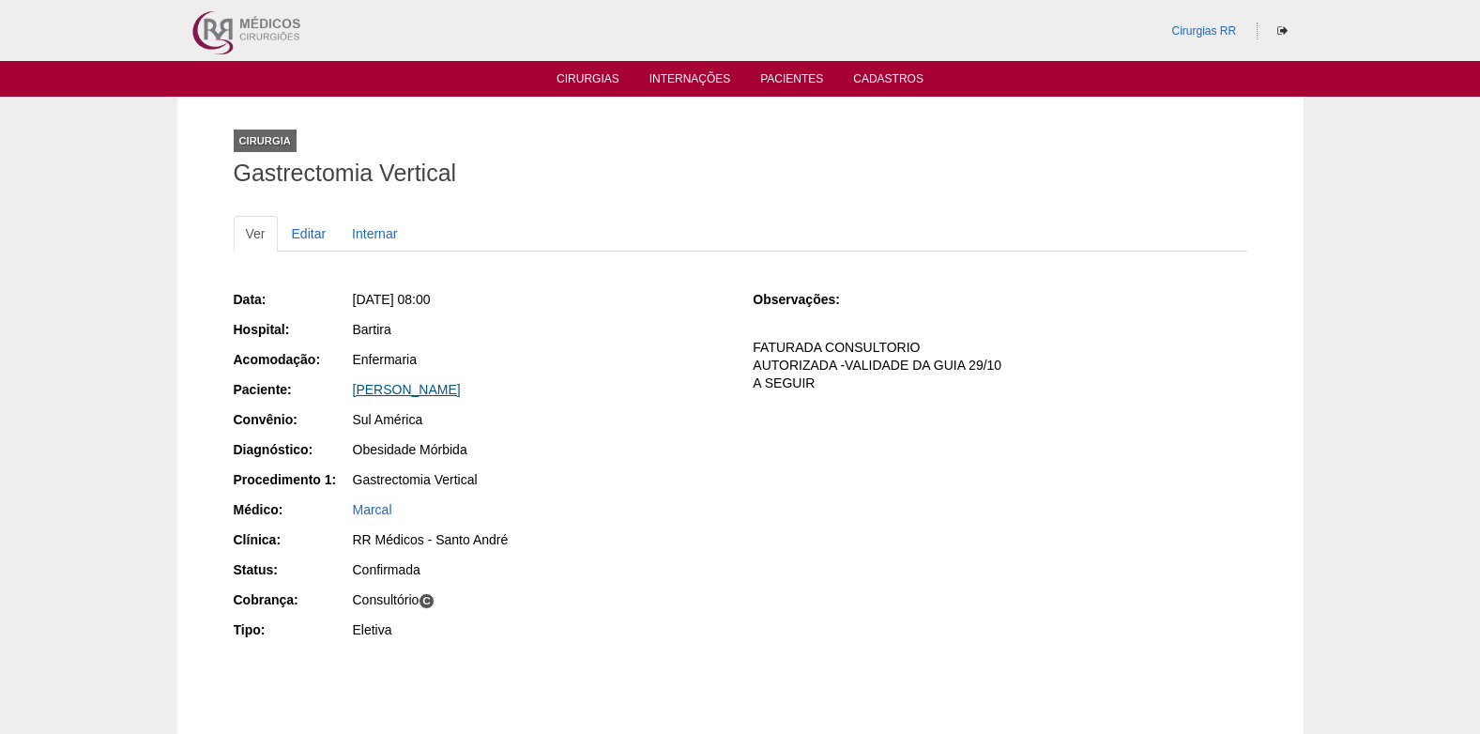
click at [427, 393] on link "Katia Siqueira Rodrigues" at bounding box center [407, 389] width 108 height 15
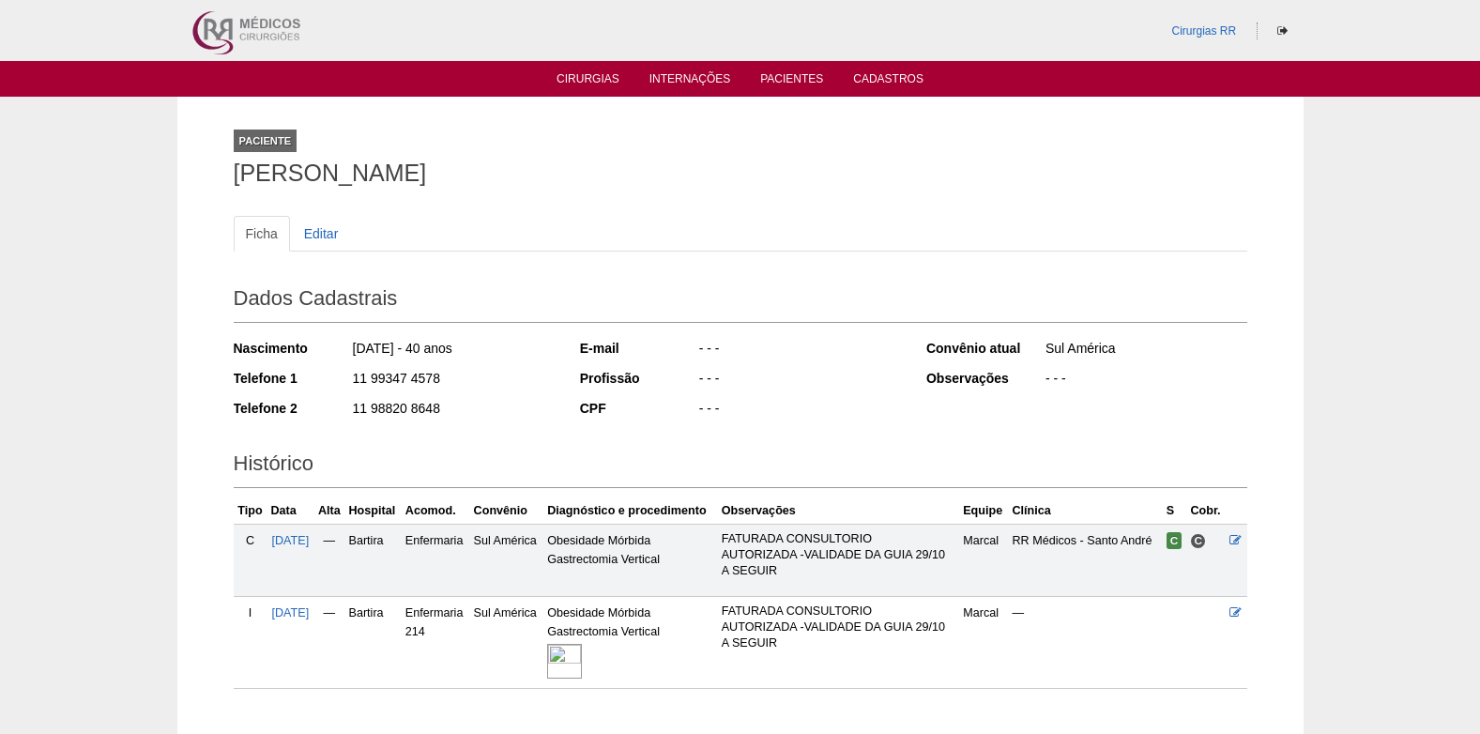
click at [579, 674] on img at bounding box center [564, 661] width 35 height 35
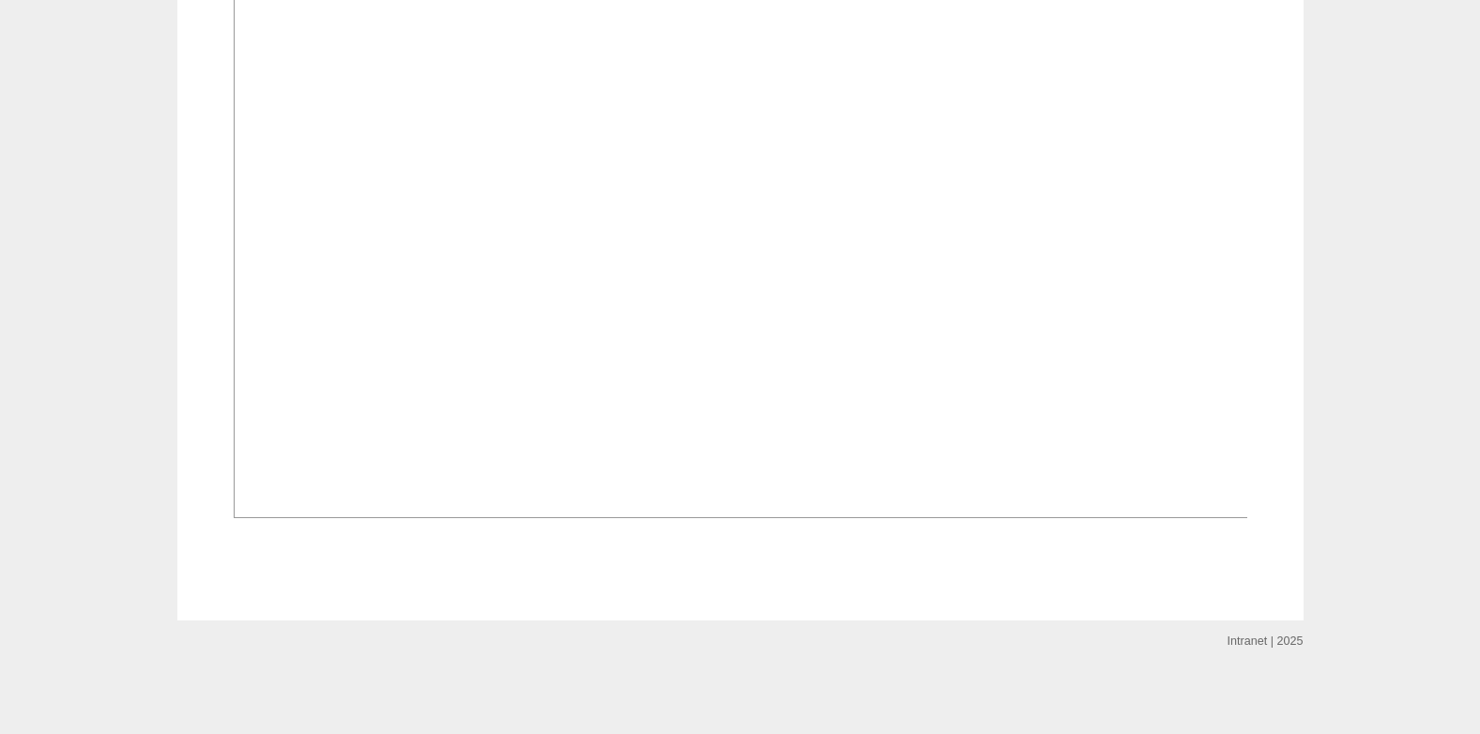
scroll to position [1435, 0]
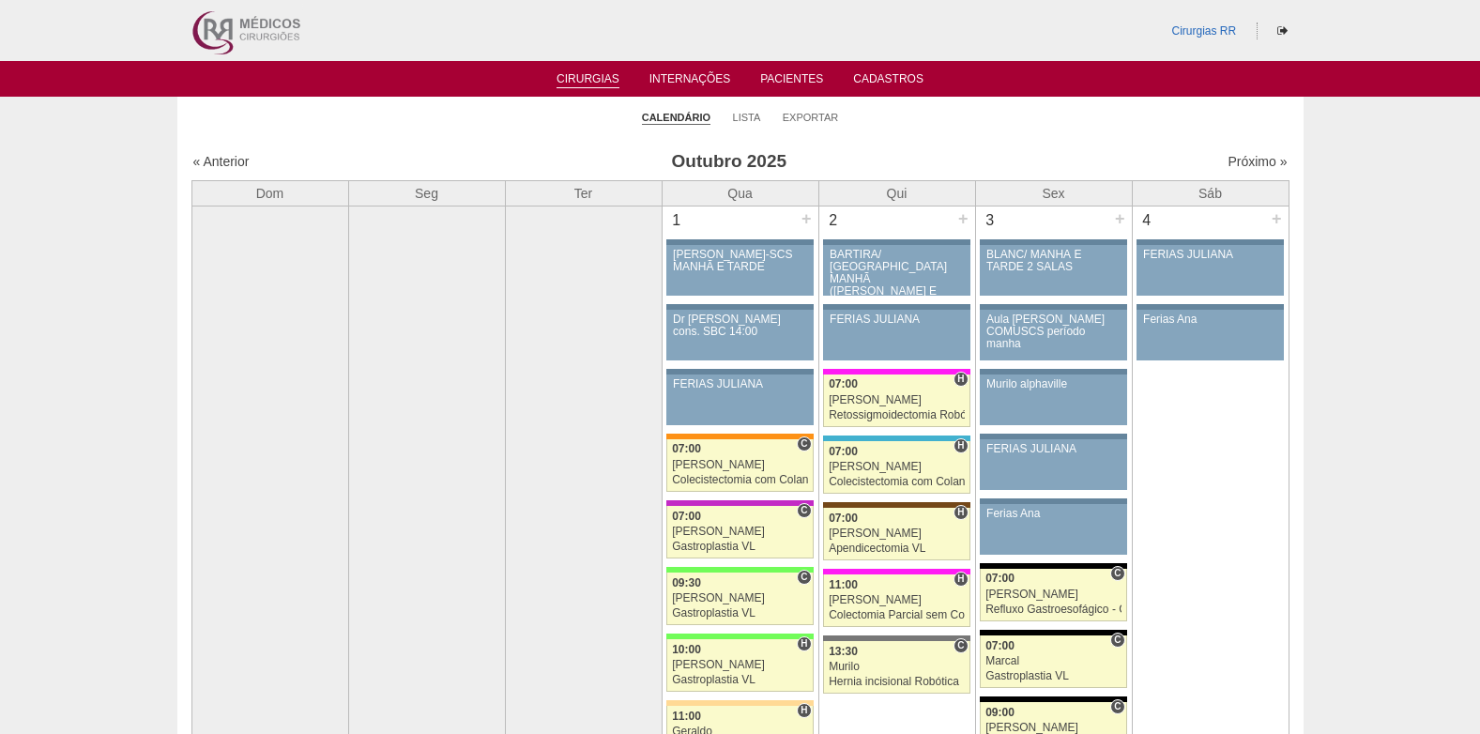
scroll to position [1407, 0]
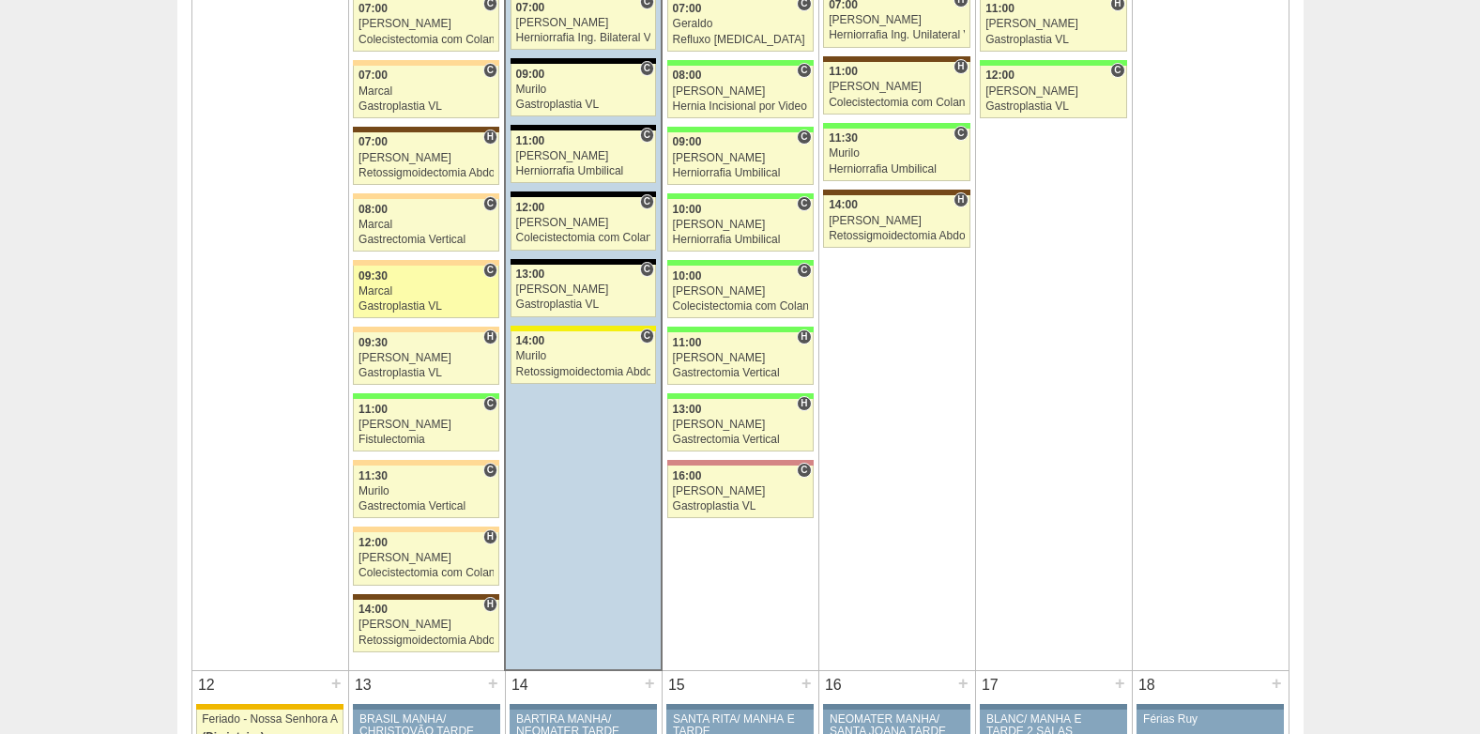
click at [410, 278] on div "09:30" at bounding box center [425, 276] width 135 height 12
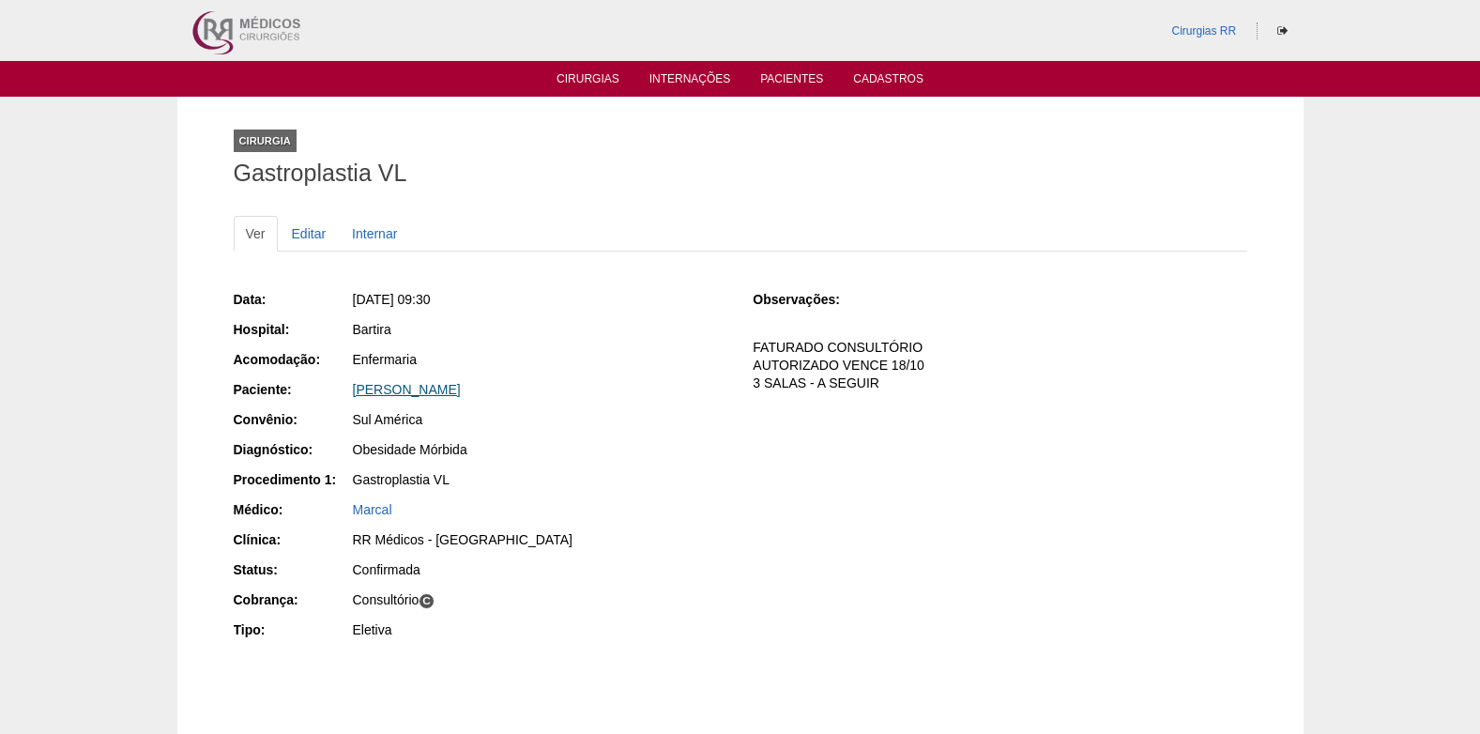
click at [444, 392] on link "[PERSON_NAME]" at bounding box center [407, 389] width 108 height 15
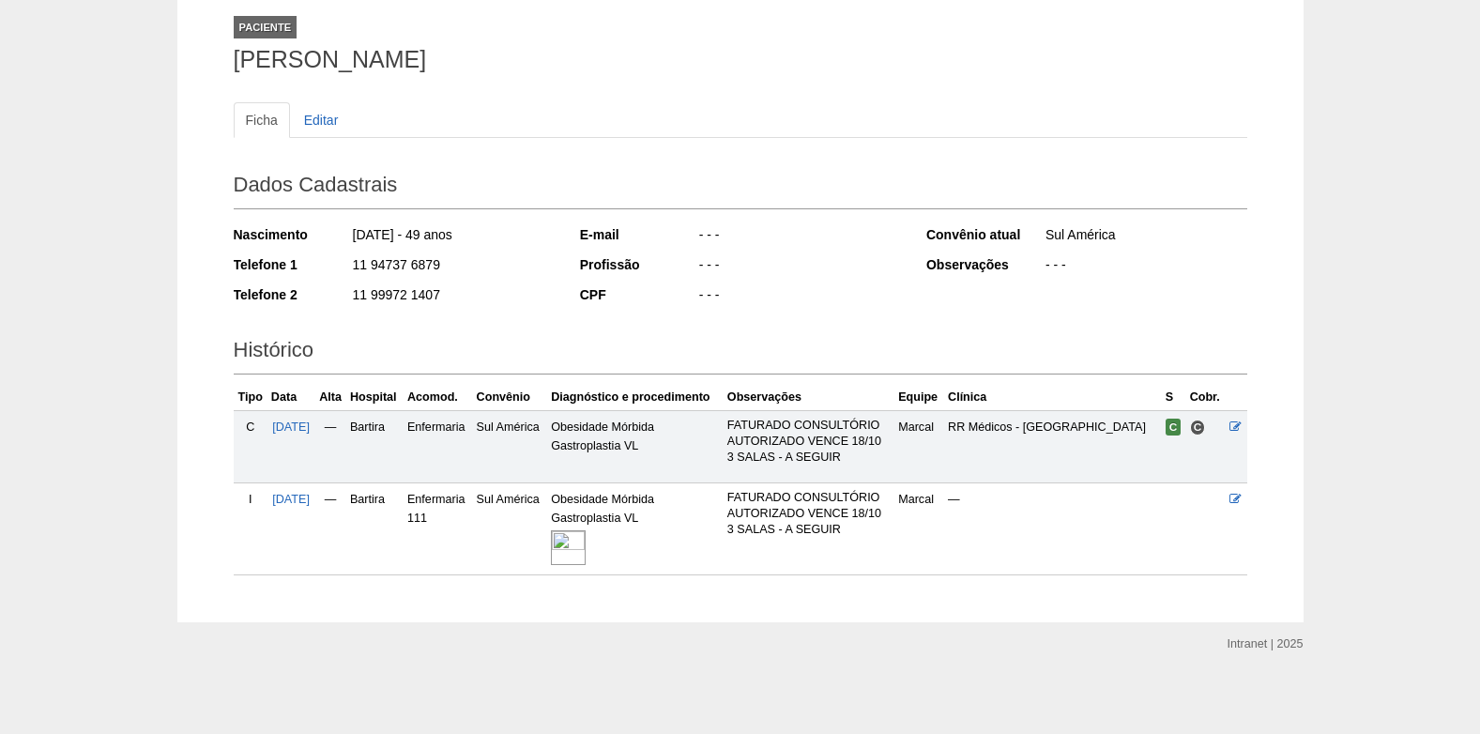
scroll to position [115, 0]
click at [573, 550] on img at bounding box center [568, 545] width 35 height 35
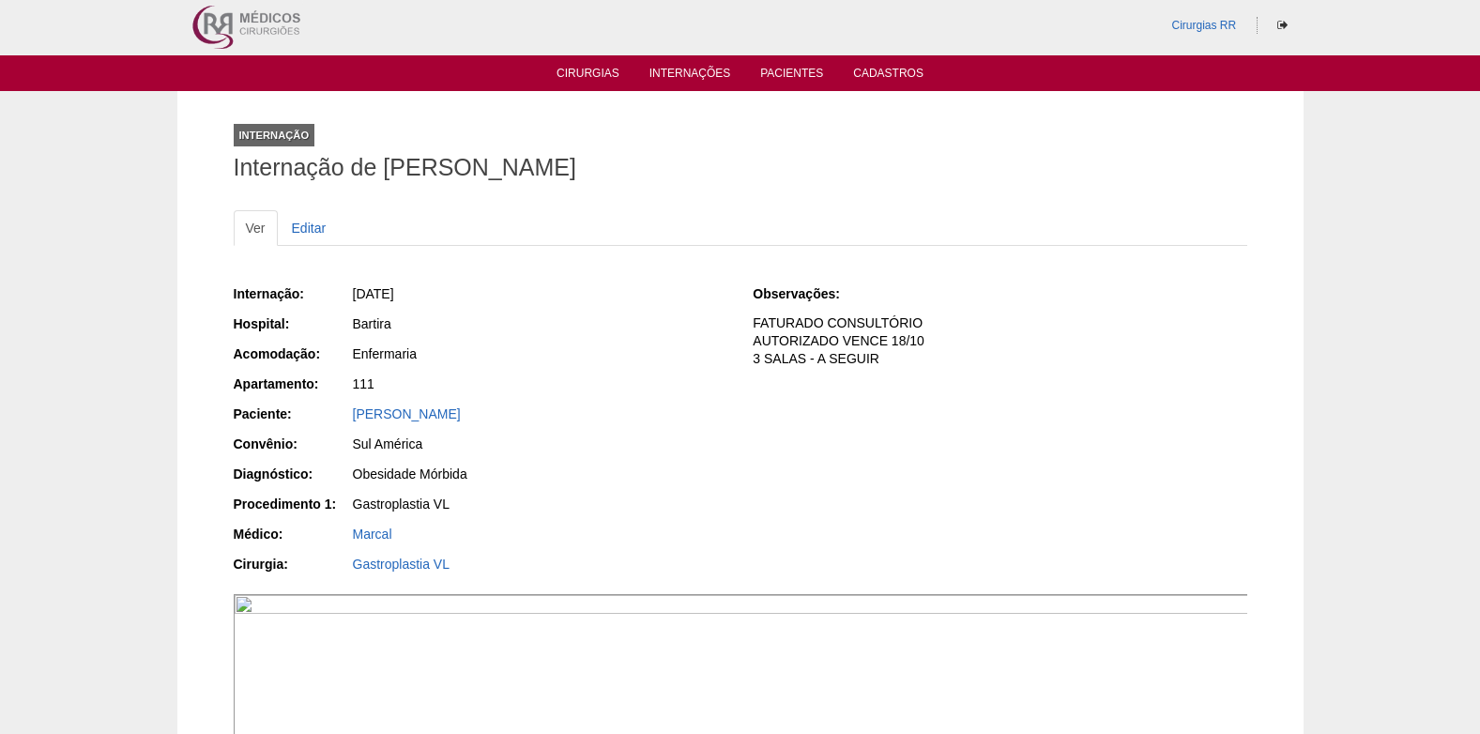
scroll to position [375, 0]
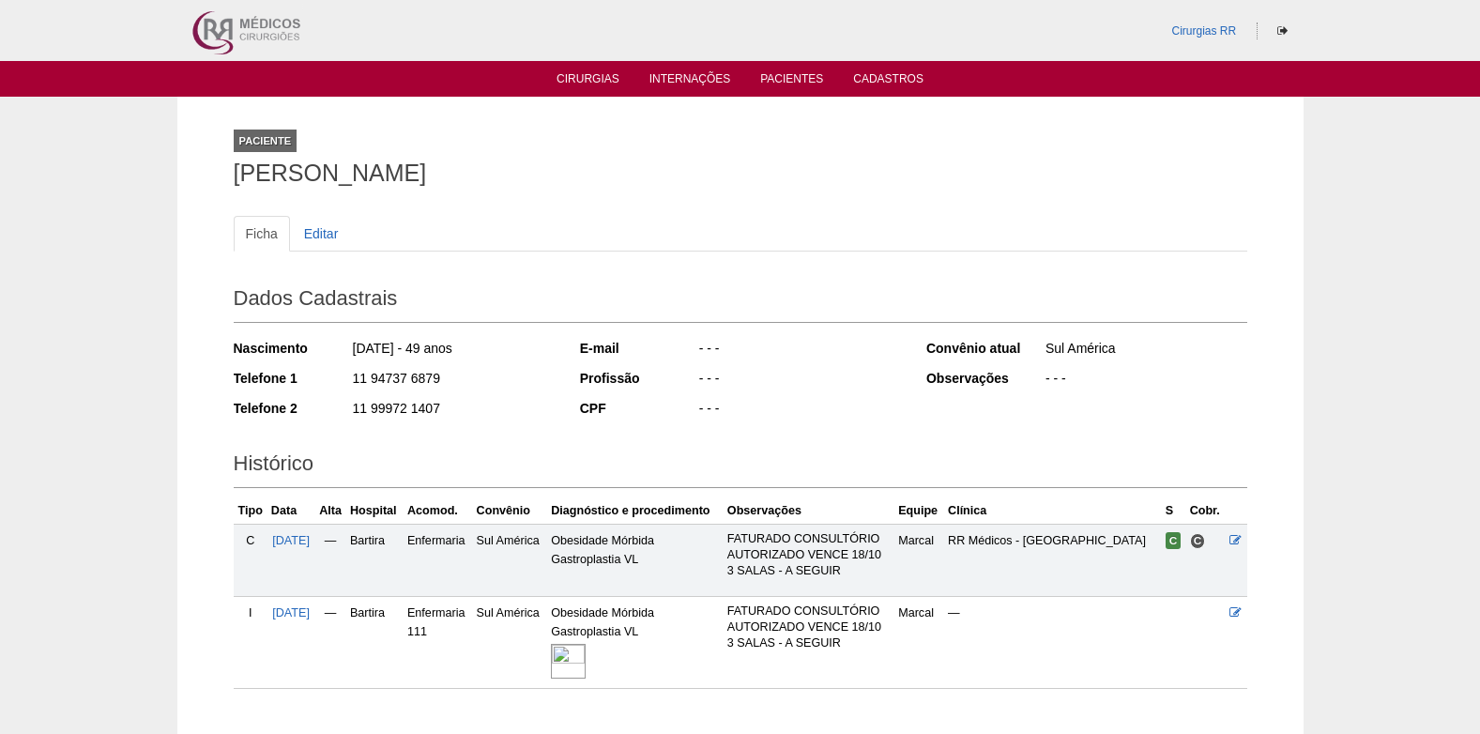
scroll to position [115, 0]
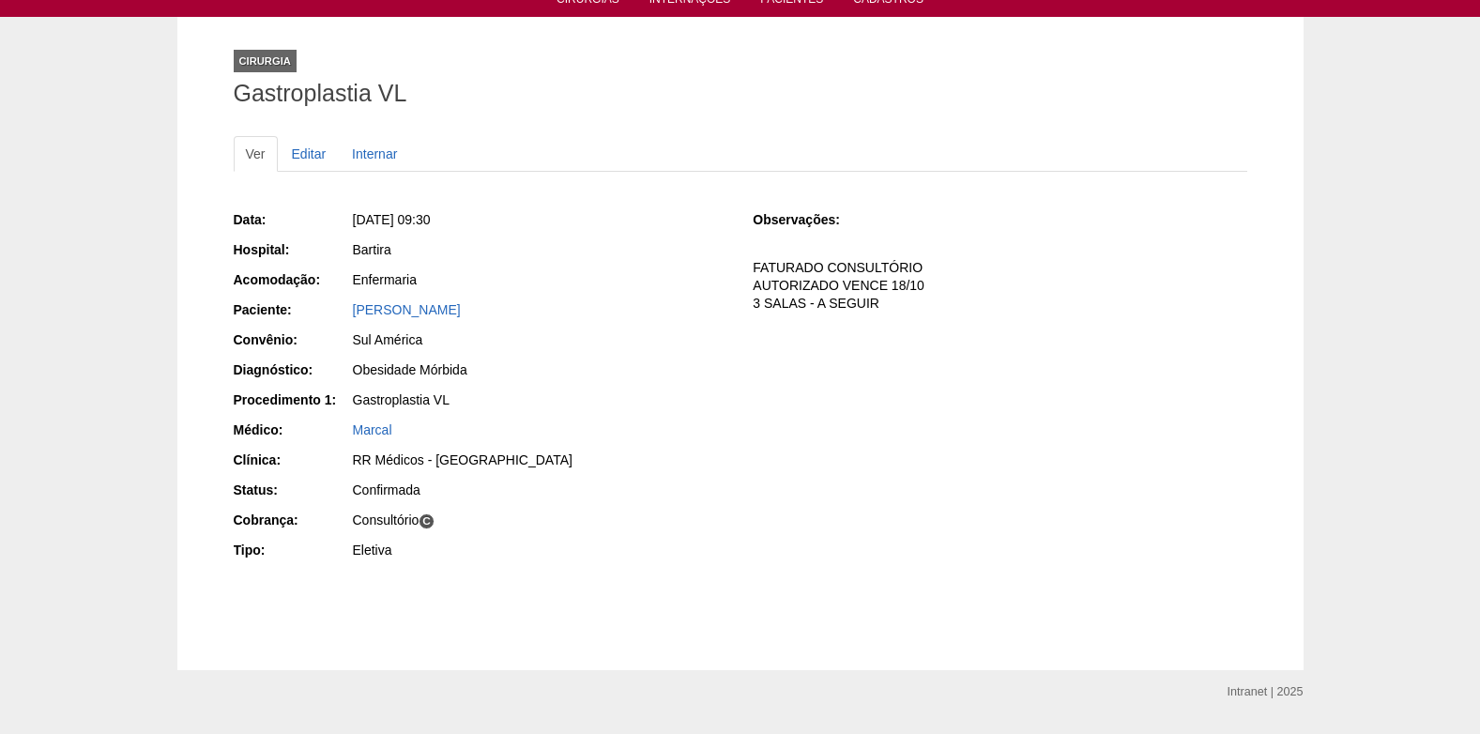
scroll to position [129, 0]
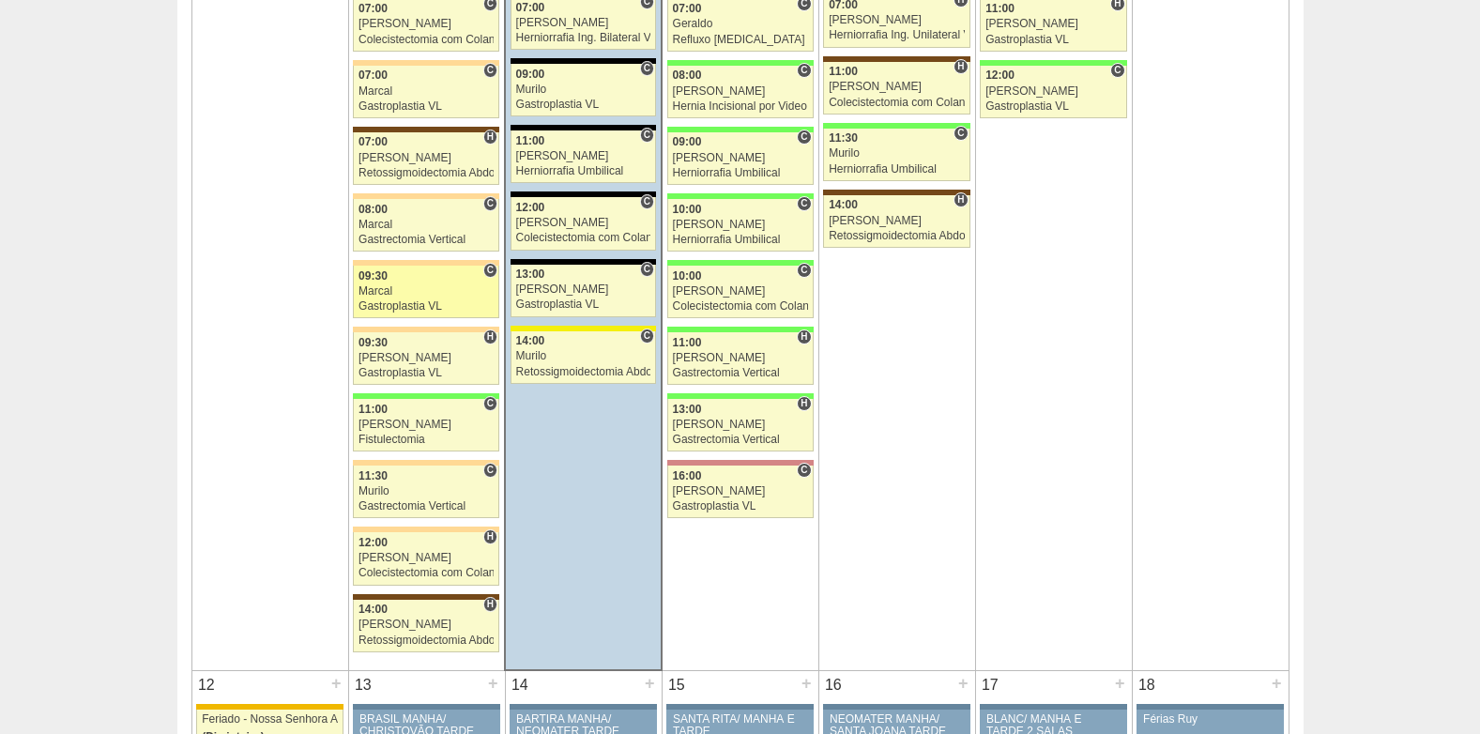
scroll to position [1407, 0]
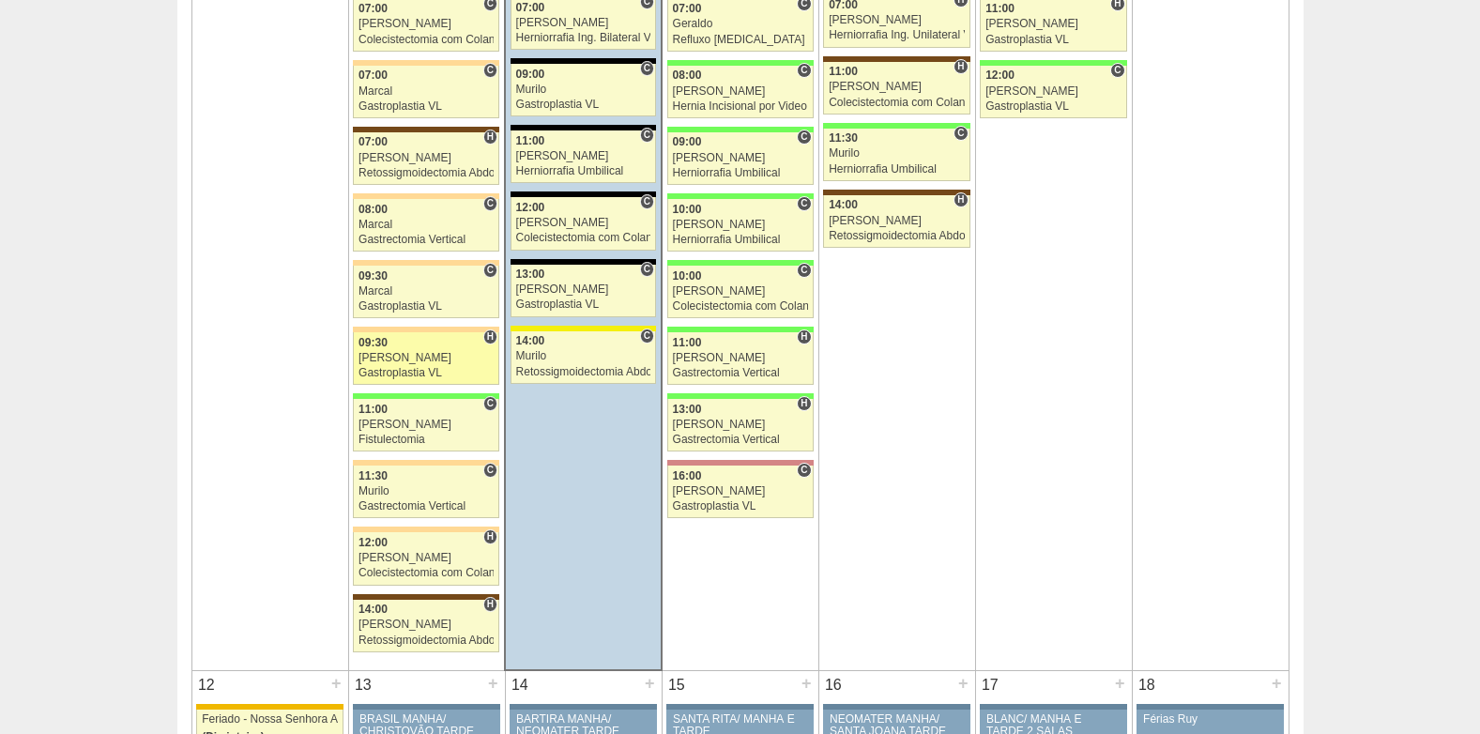
click at [390, 355] on div "[PERSON_NAME]" at bounding box center [425, 358] width 135 height 12
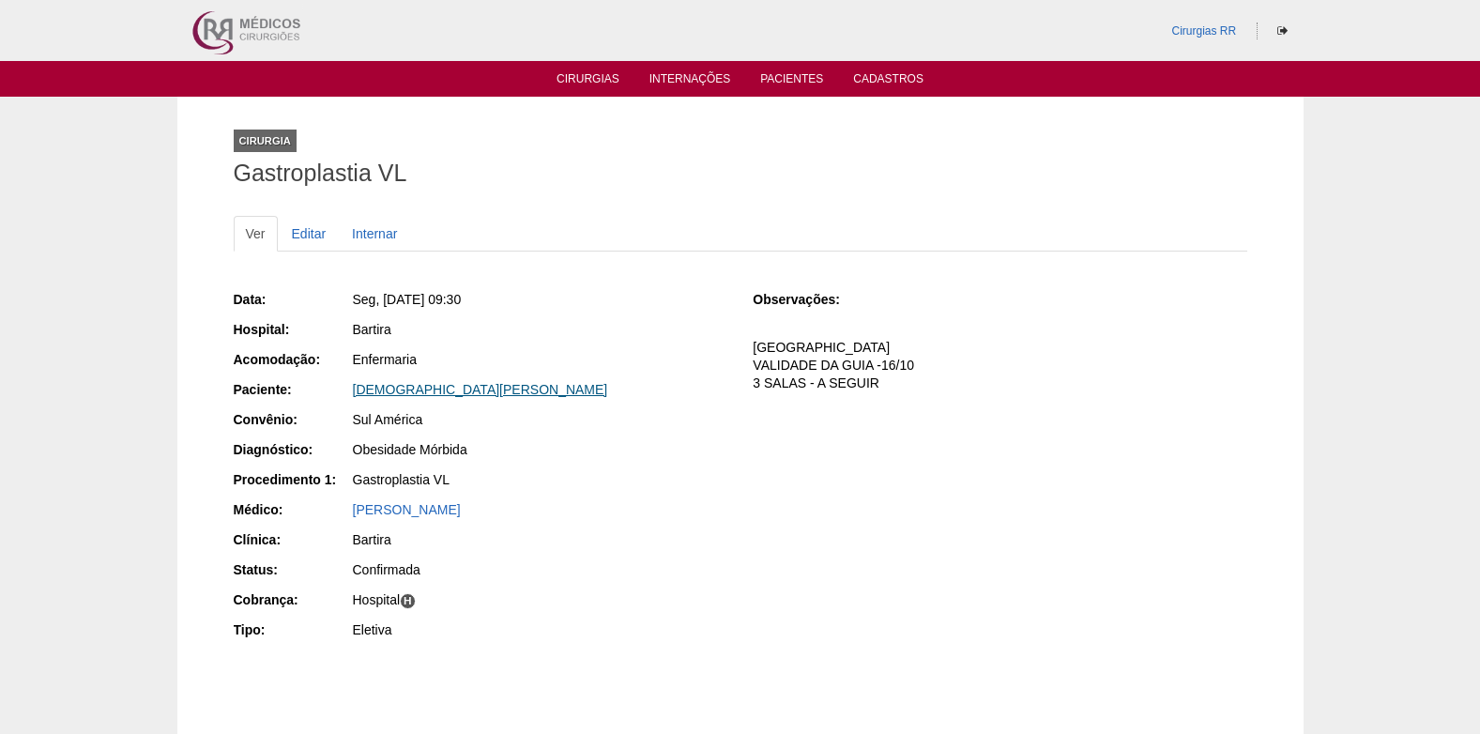
click at [425, 391] on link "THAIS HILARIO SOUZA DOS SANTOS" at bounding box center [480, 389] width 255 height 15
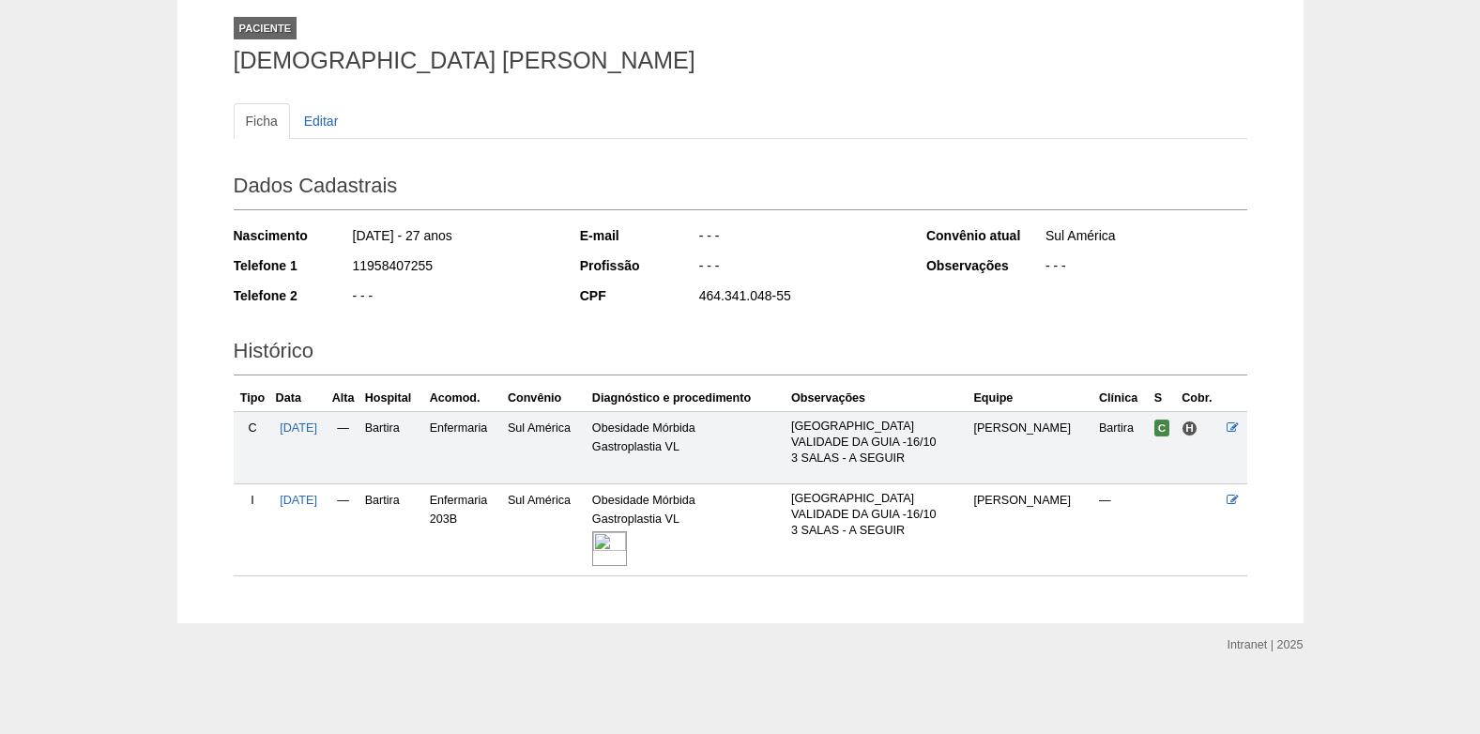
scroll to position [115, 0]
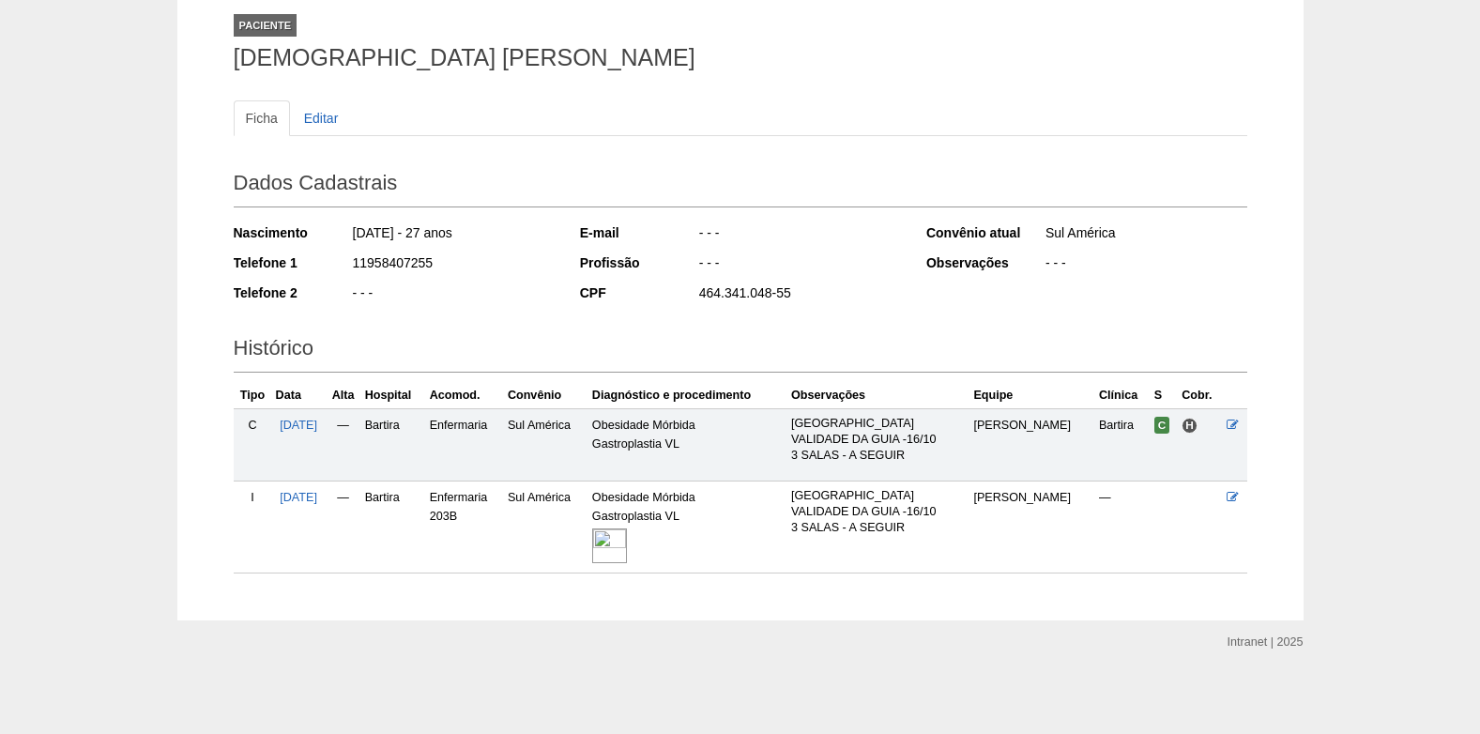
click at [627, 554] on img at bounding box center [609, 545] width 35 height 35
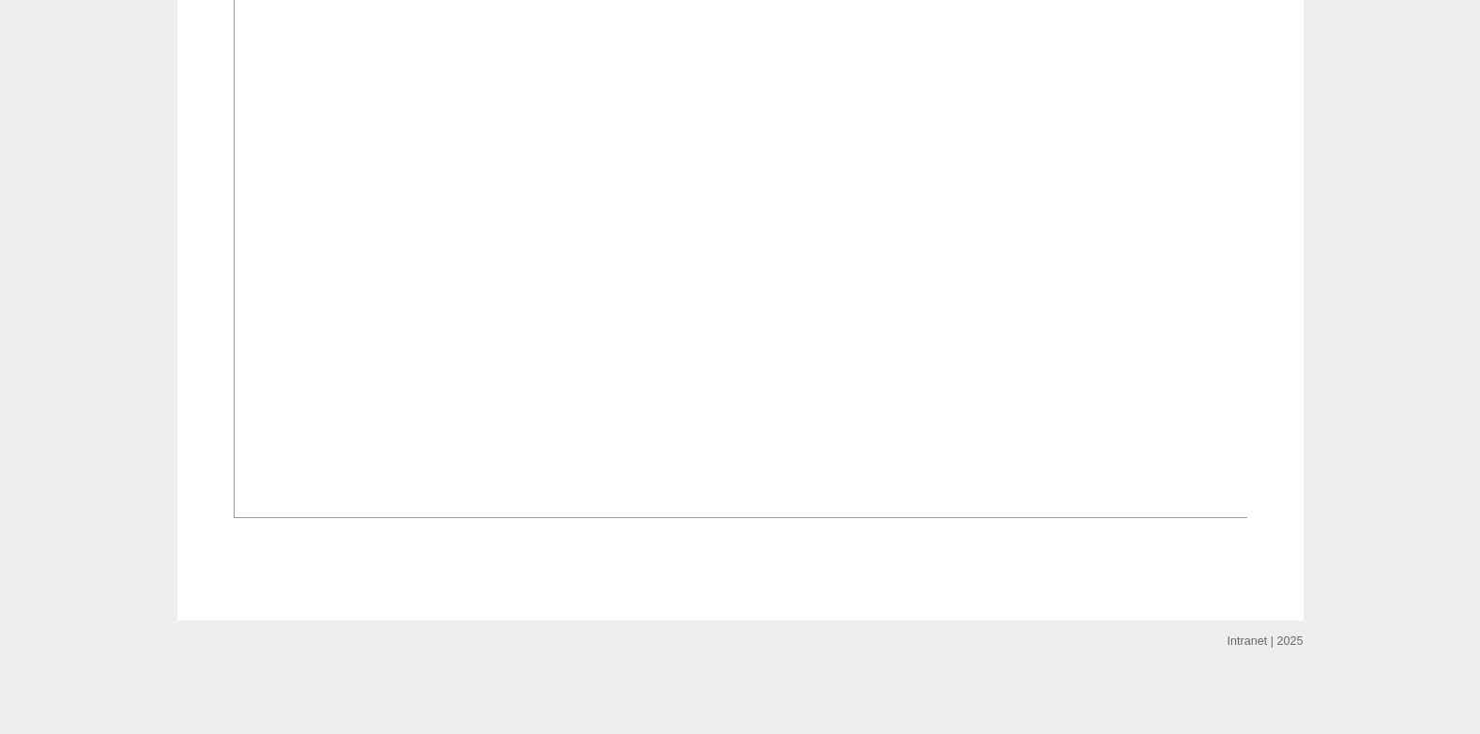
scroll to position [1435, 0]
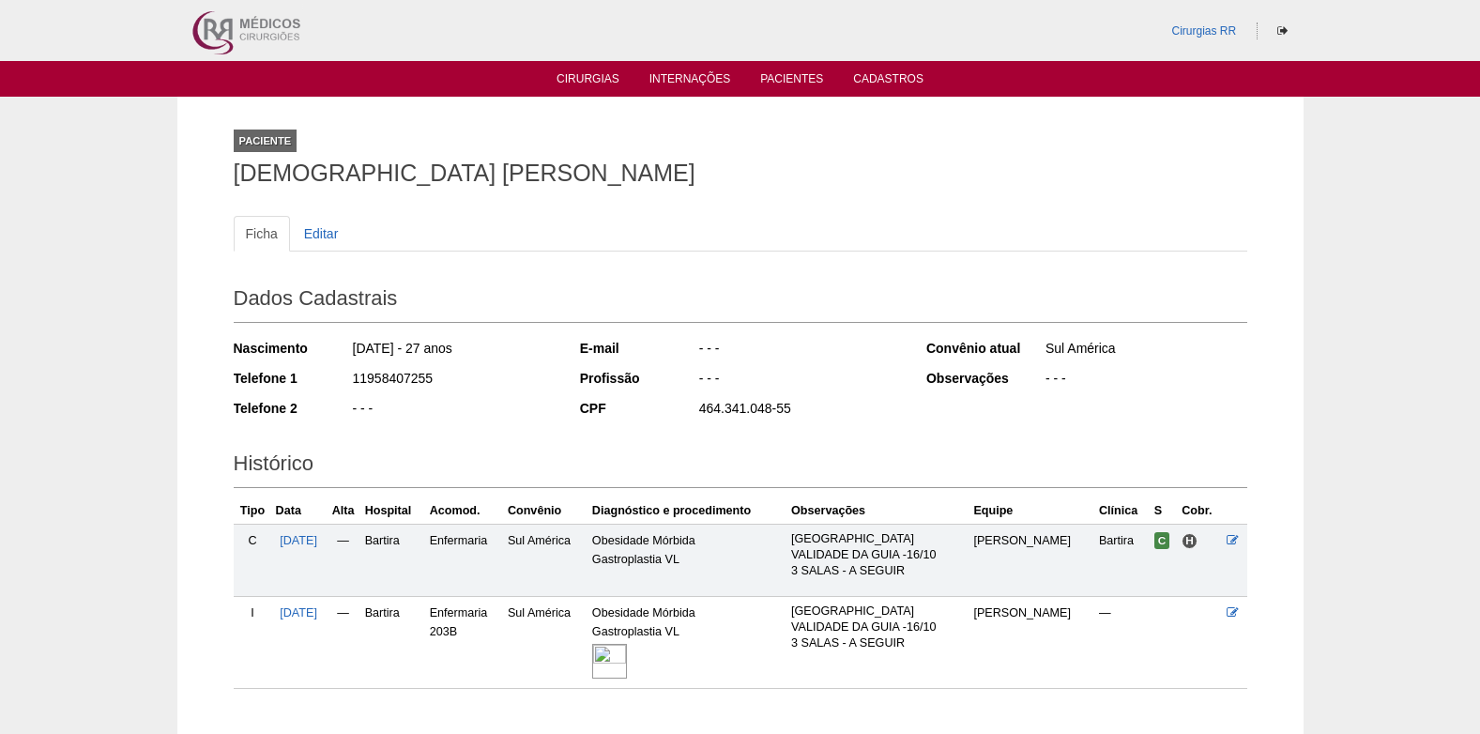
scroll to position [115, 0]
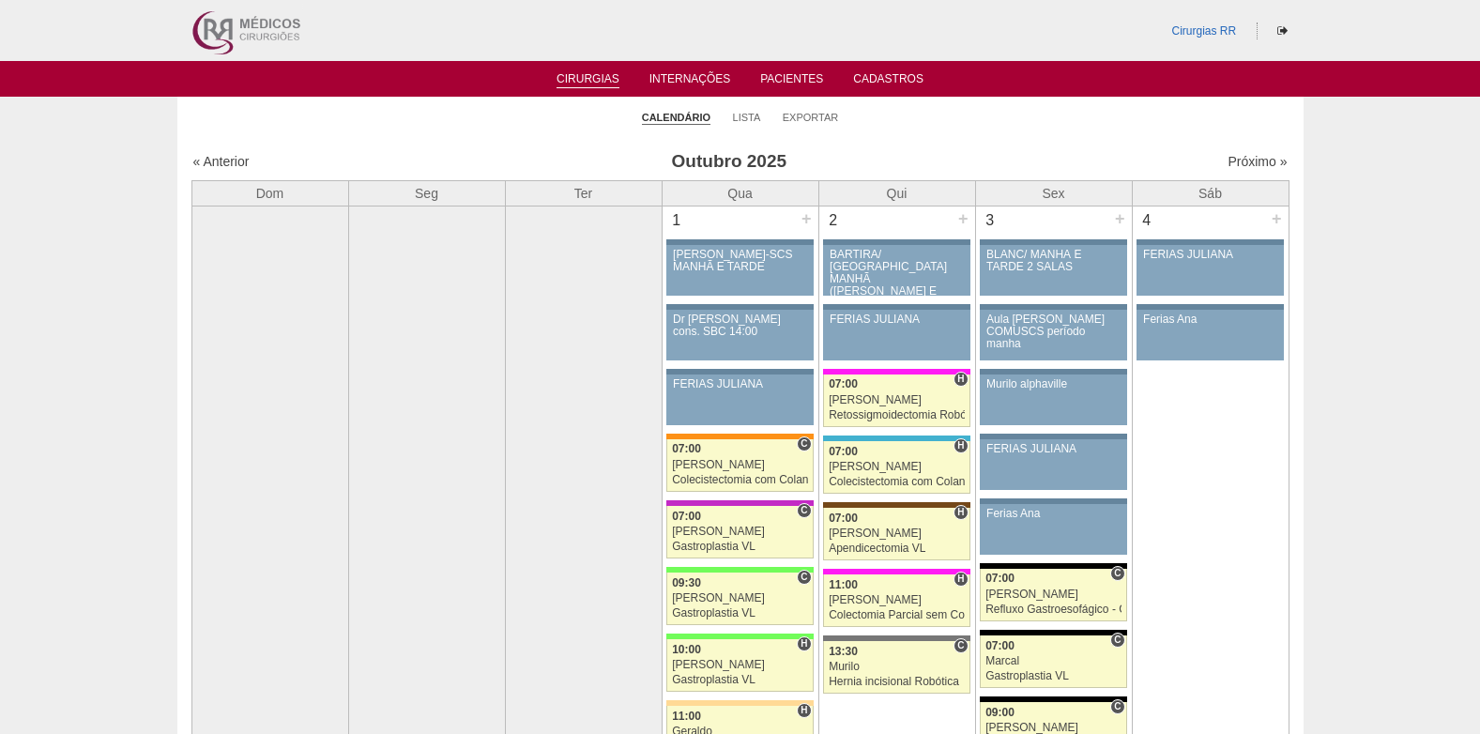
scroll to position [1407, 0]
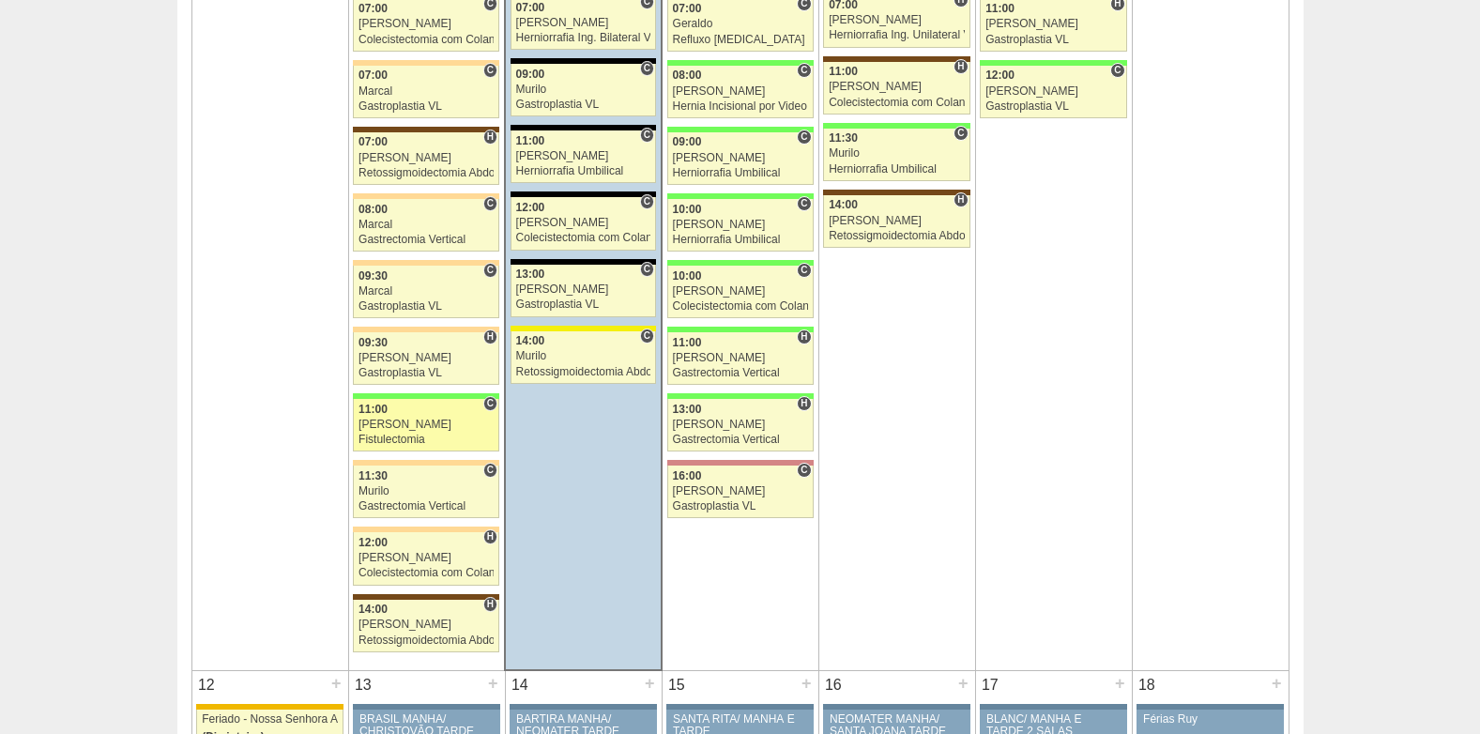
click at [434, 427] on div "Juliana" at bounding box center [425, 424] width 135 height 12
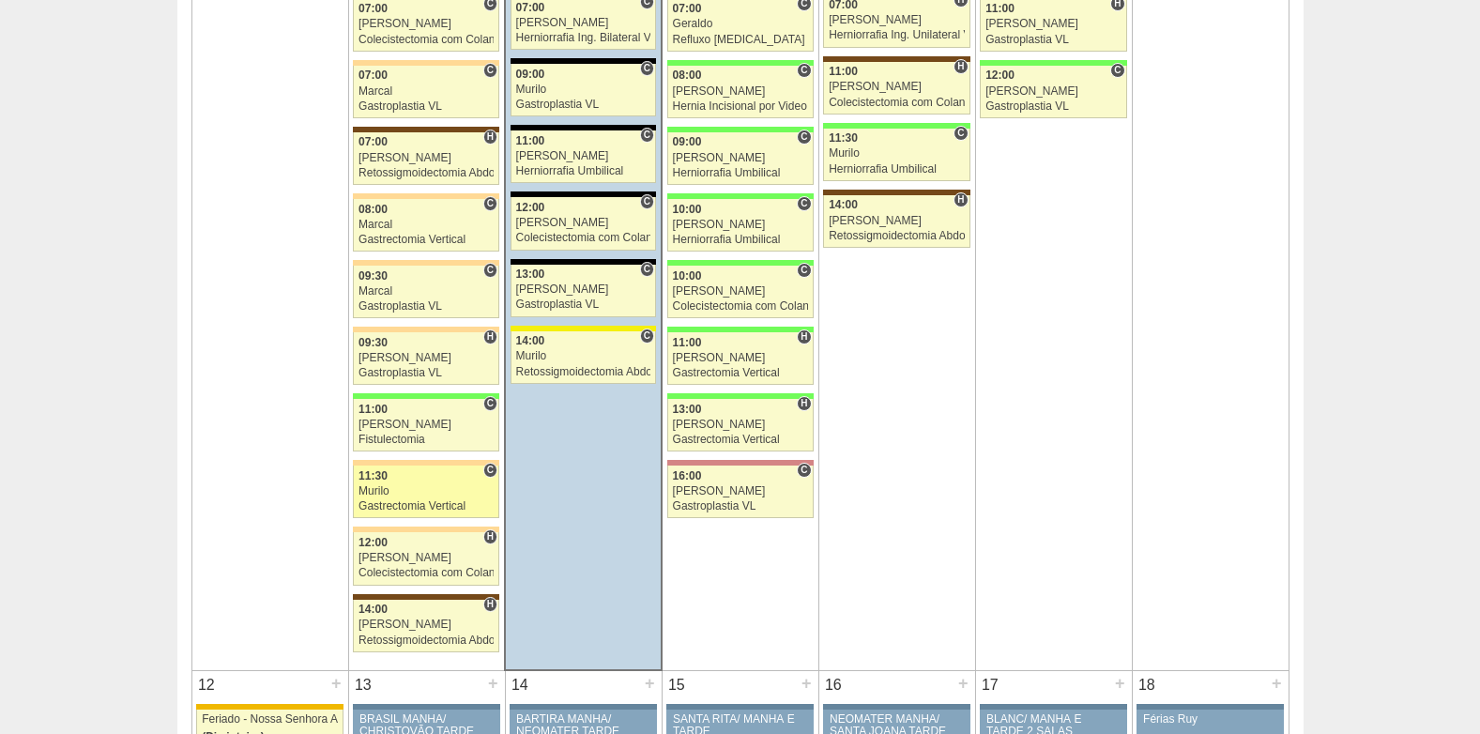
scroll to position [1407, 0]
click at [415, 483] on link "88987 Murilo C 11:30 Murilo Gastrectomia Vertical Hospital Bartira RR Médicos -…" at bounding box center [426, 491] width 146 height 53
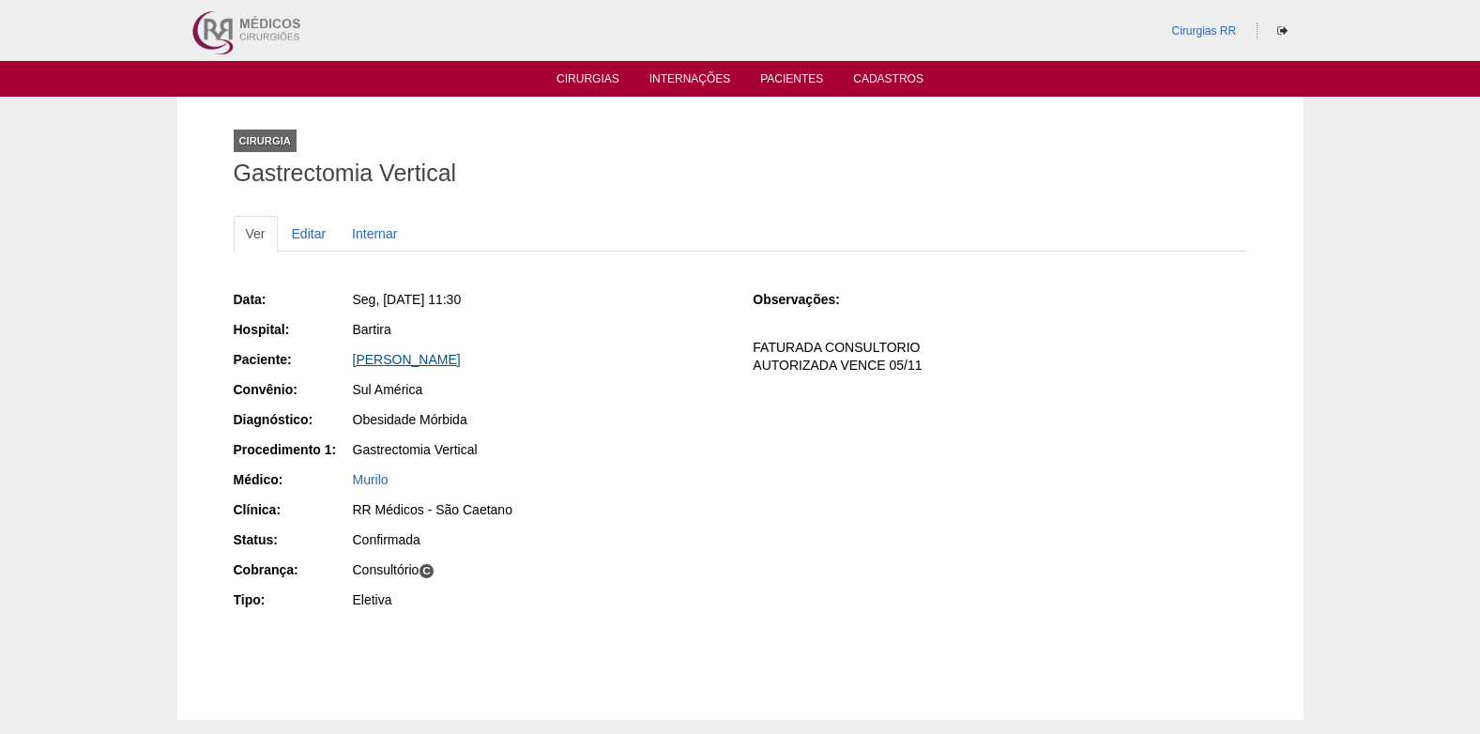
click at [437, 355] on link "[PERSON_NAME]" at bounding box center [407, 359] width 108 height 15
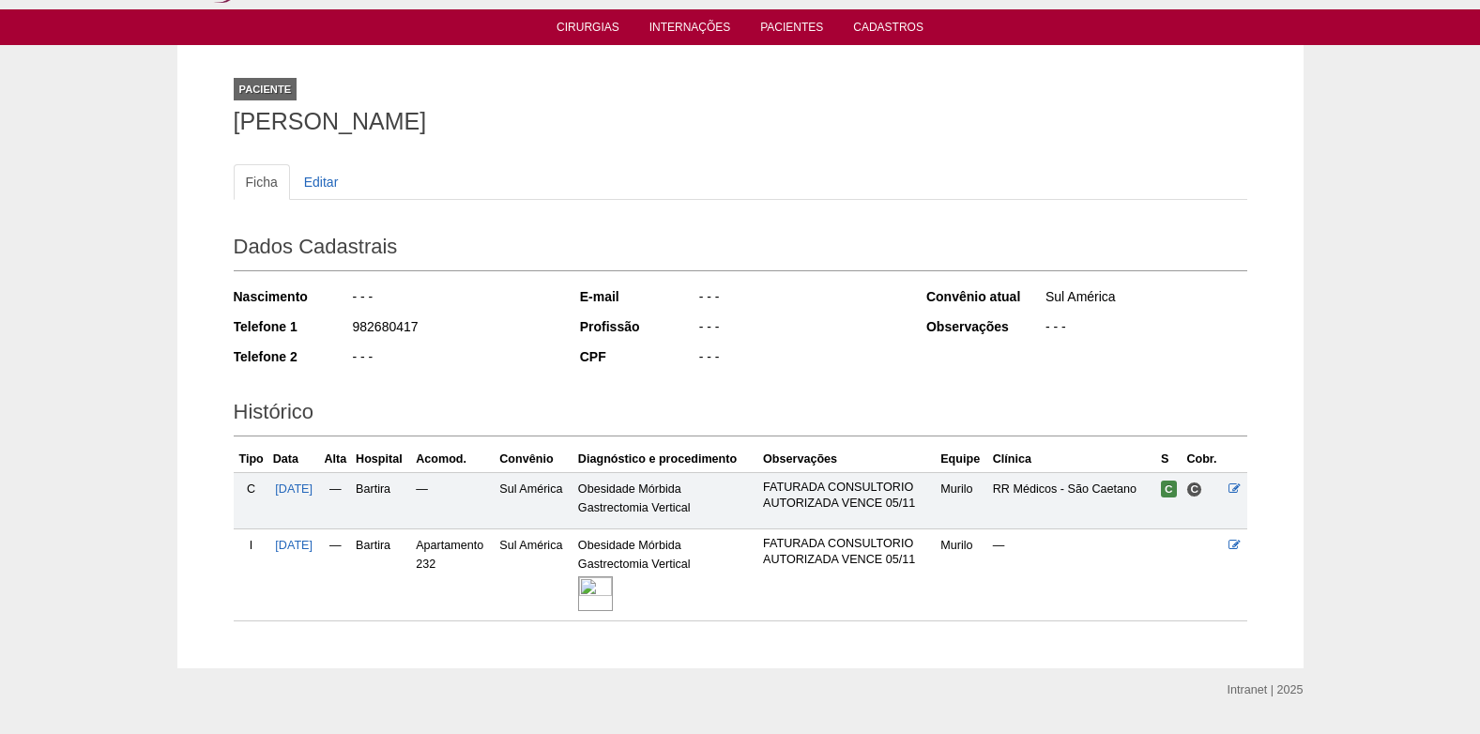
scroll to position [99, 0]
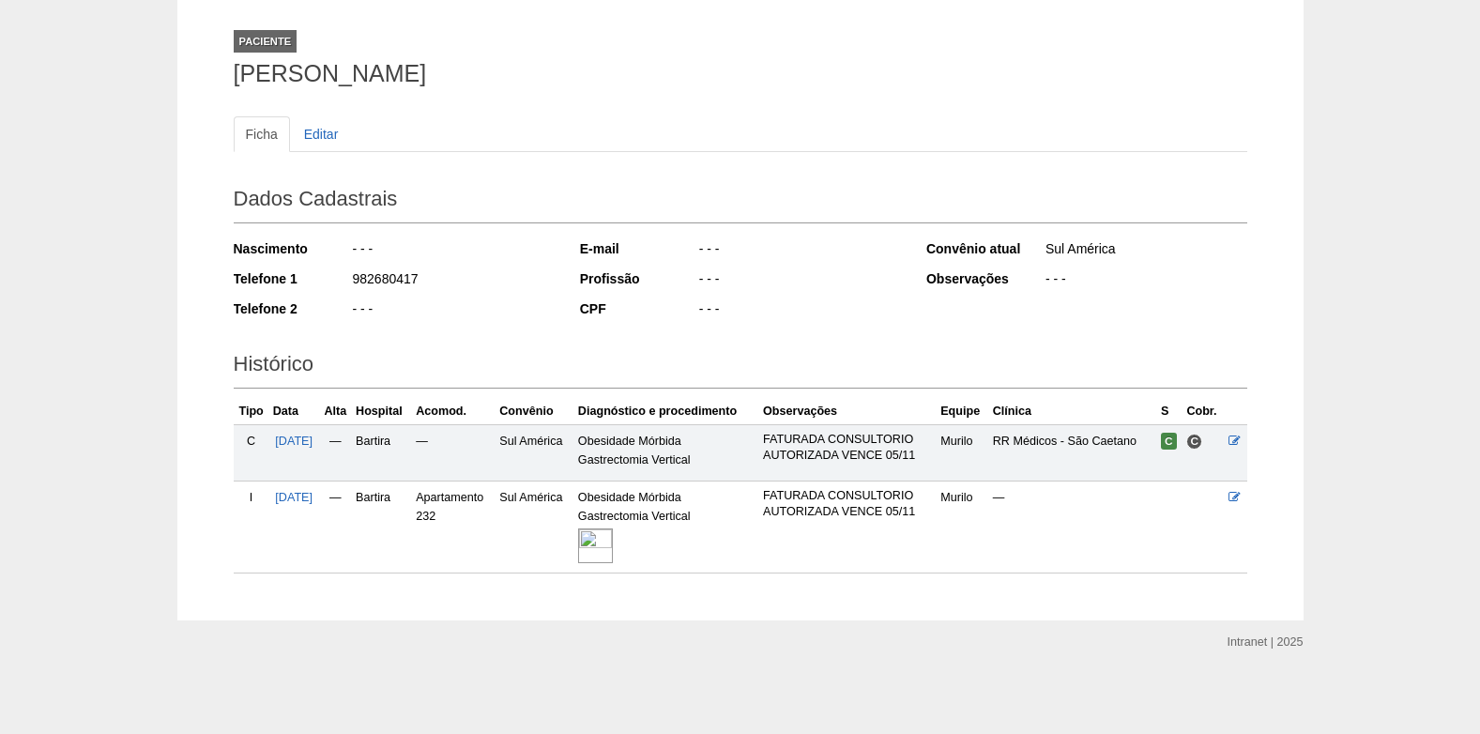
click at [613, 548] on img at bounding box center [595, 545] width 35 height 35
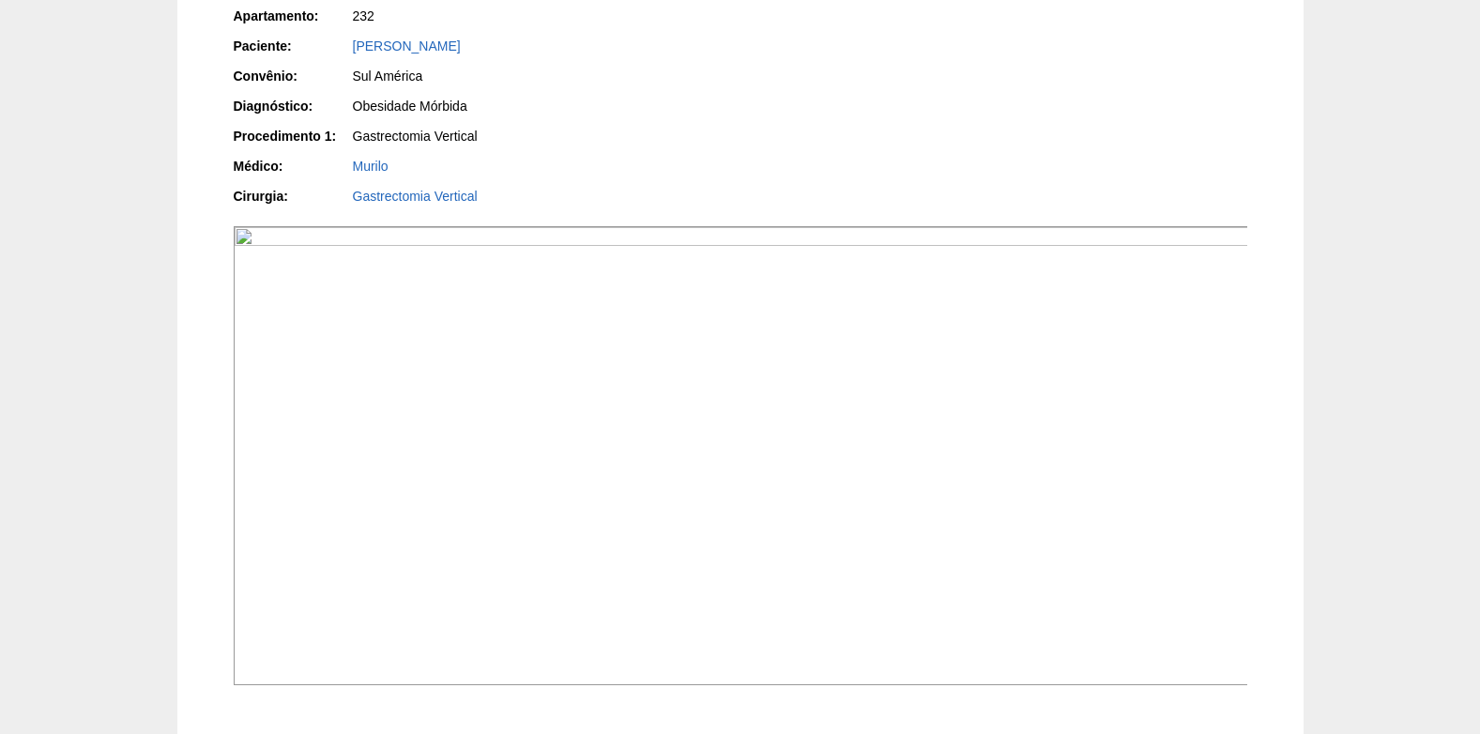
scroll to position [375, 0]
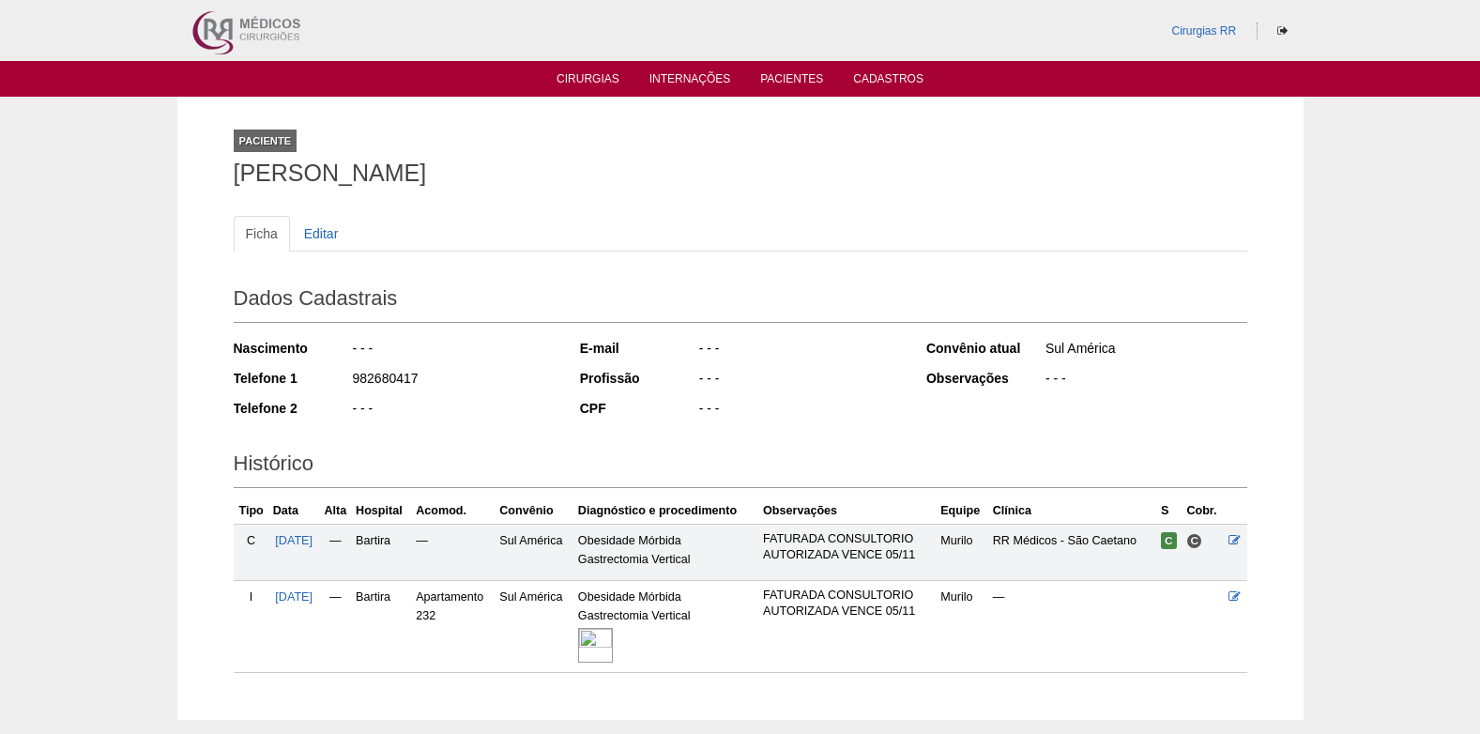
scroll to position [99, 0]
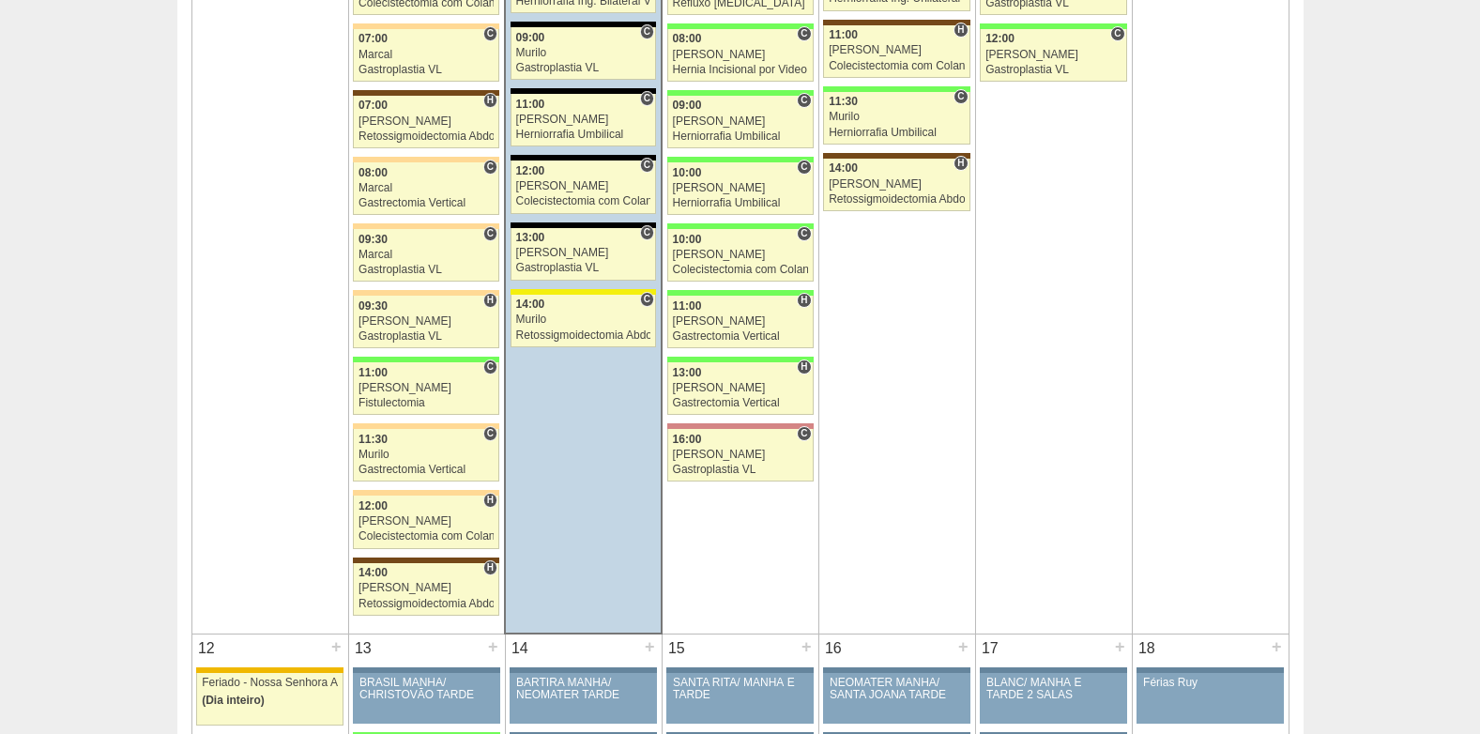
scroll to position [1595, 0]
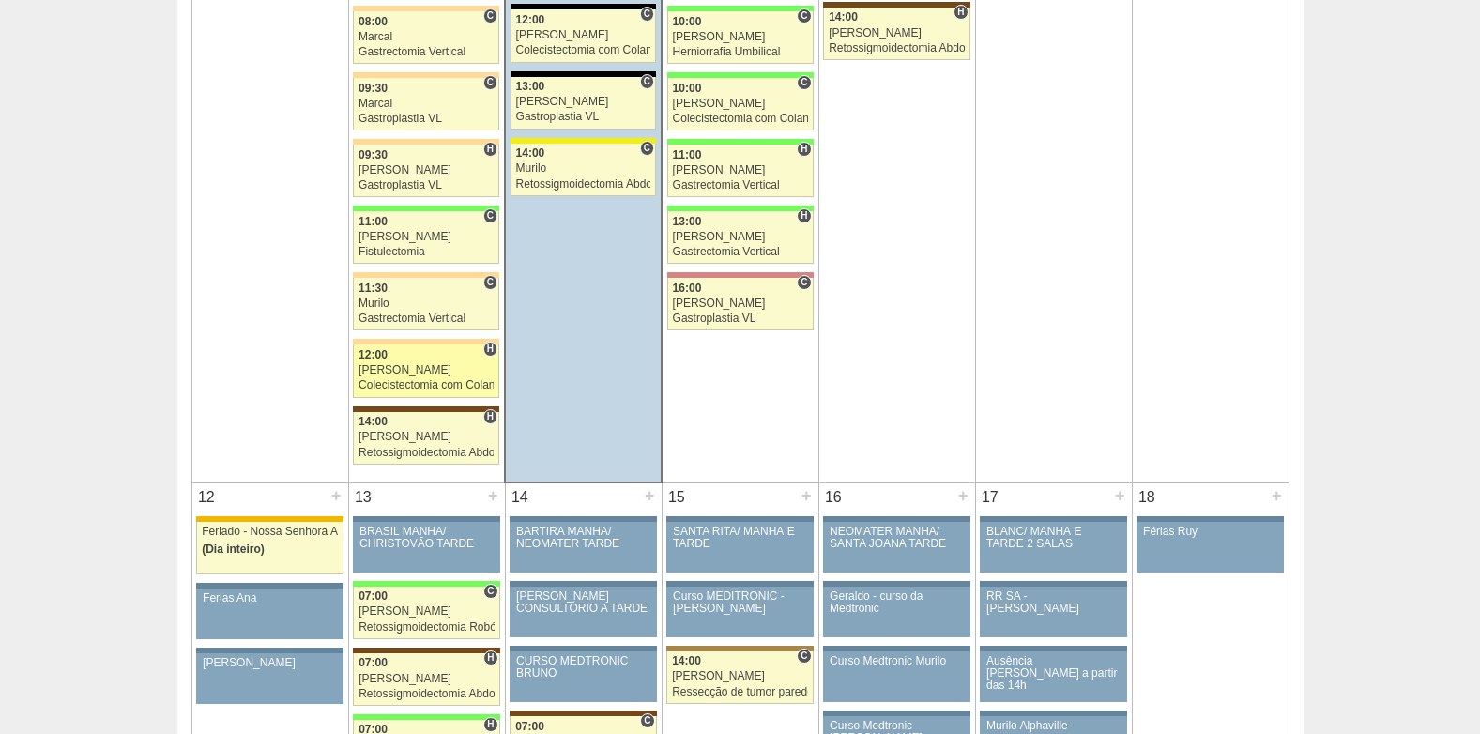
click at [403, 373] on div "[PERSON_NAME]" at bounding box center [425, 370] width 135 height 12
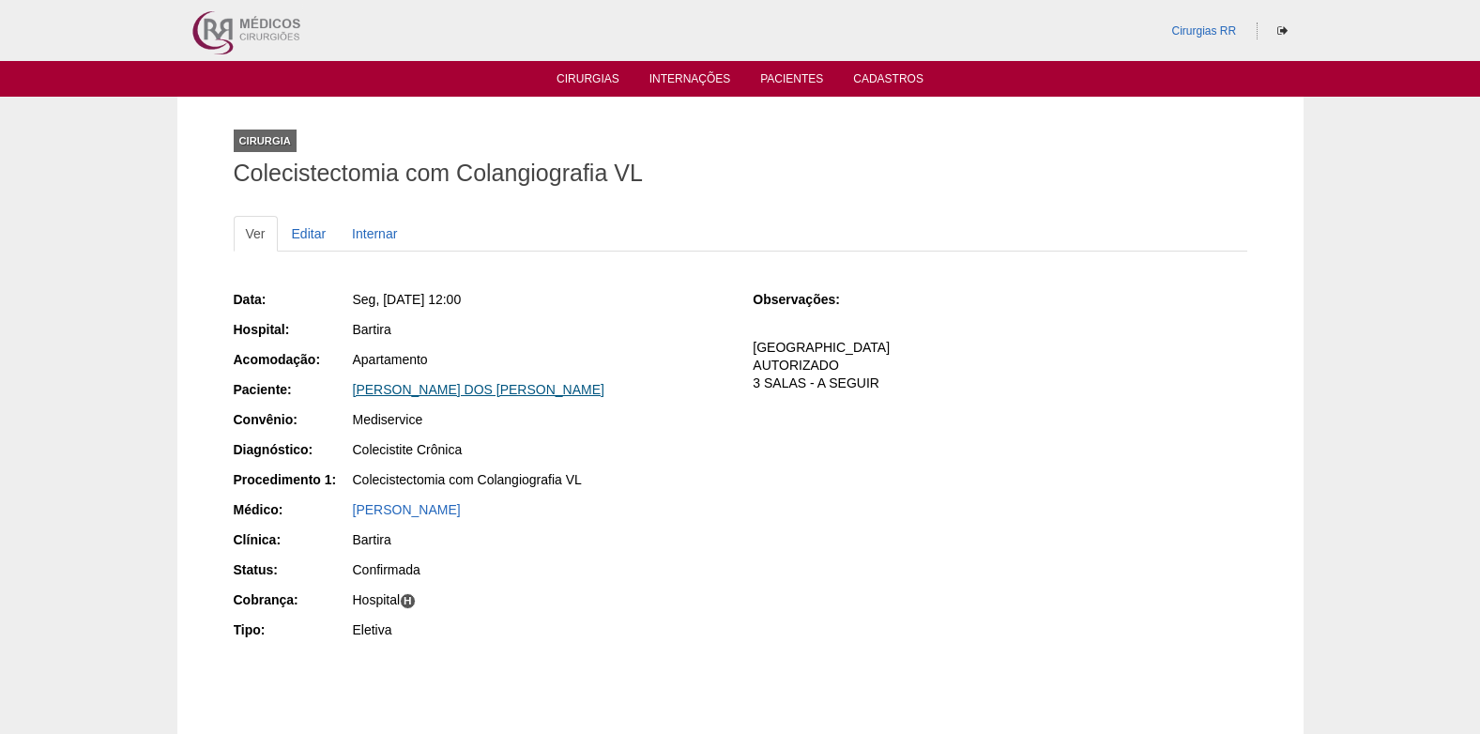
click at [462, 387] on link "SILVIA HELENA DOS SANTOS" at bounding box center [478, 389] width 251 height 15
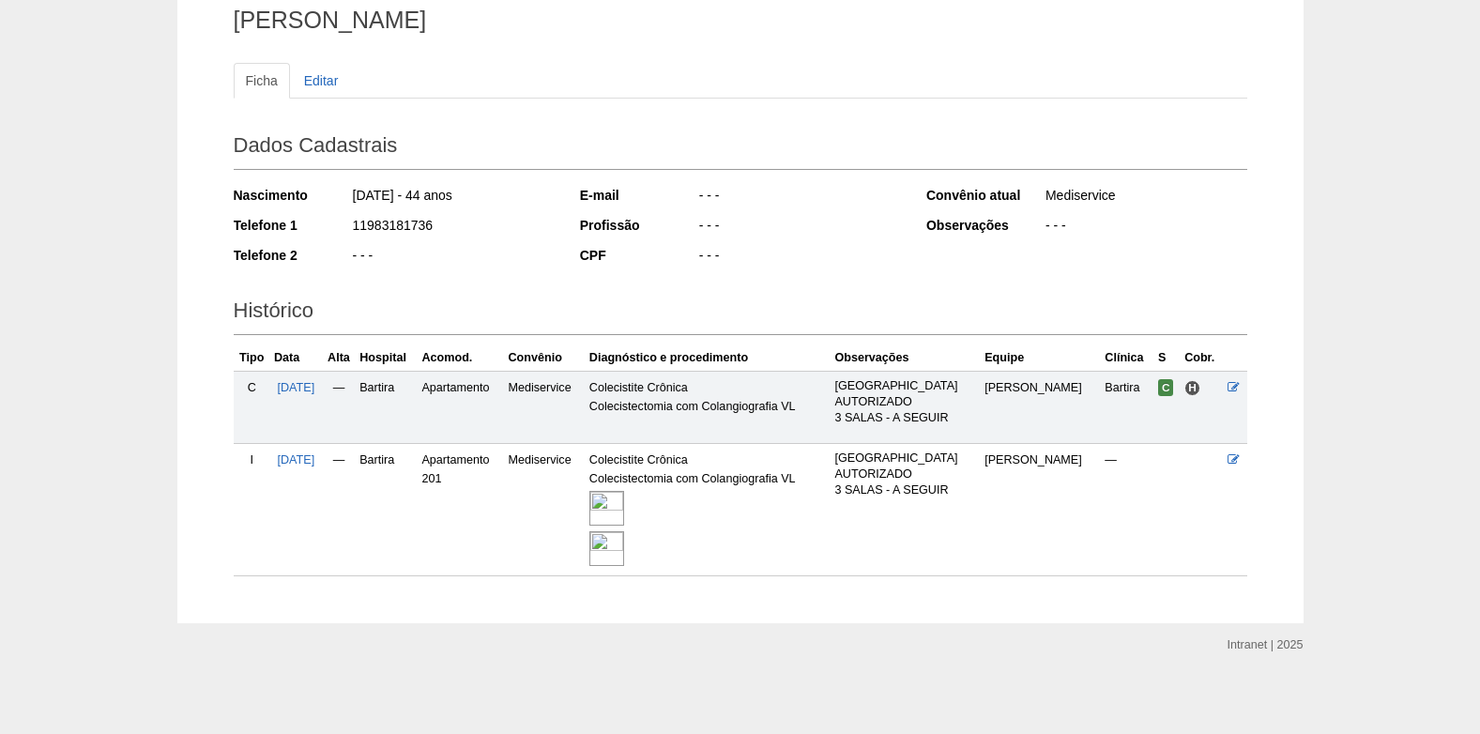
scroll to position [156, 0]
click at [624, 494] on img at bounding box center [606, 505] width 35 height 35
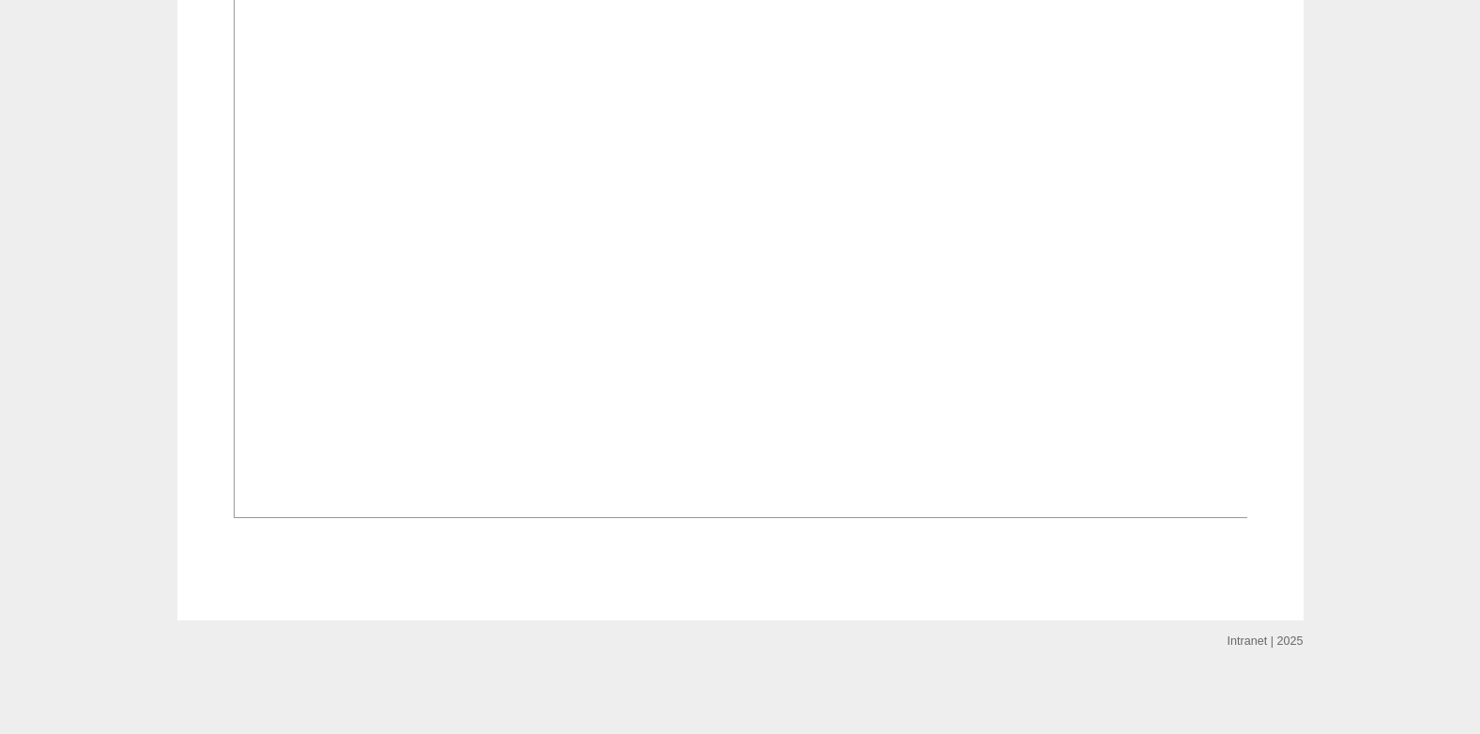
scroll to position [3096, 0]
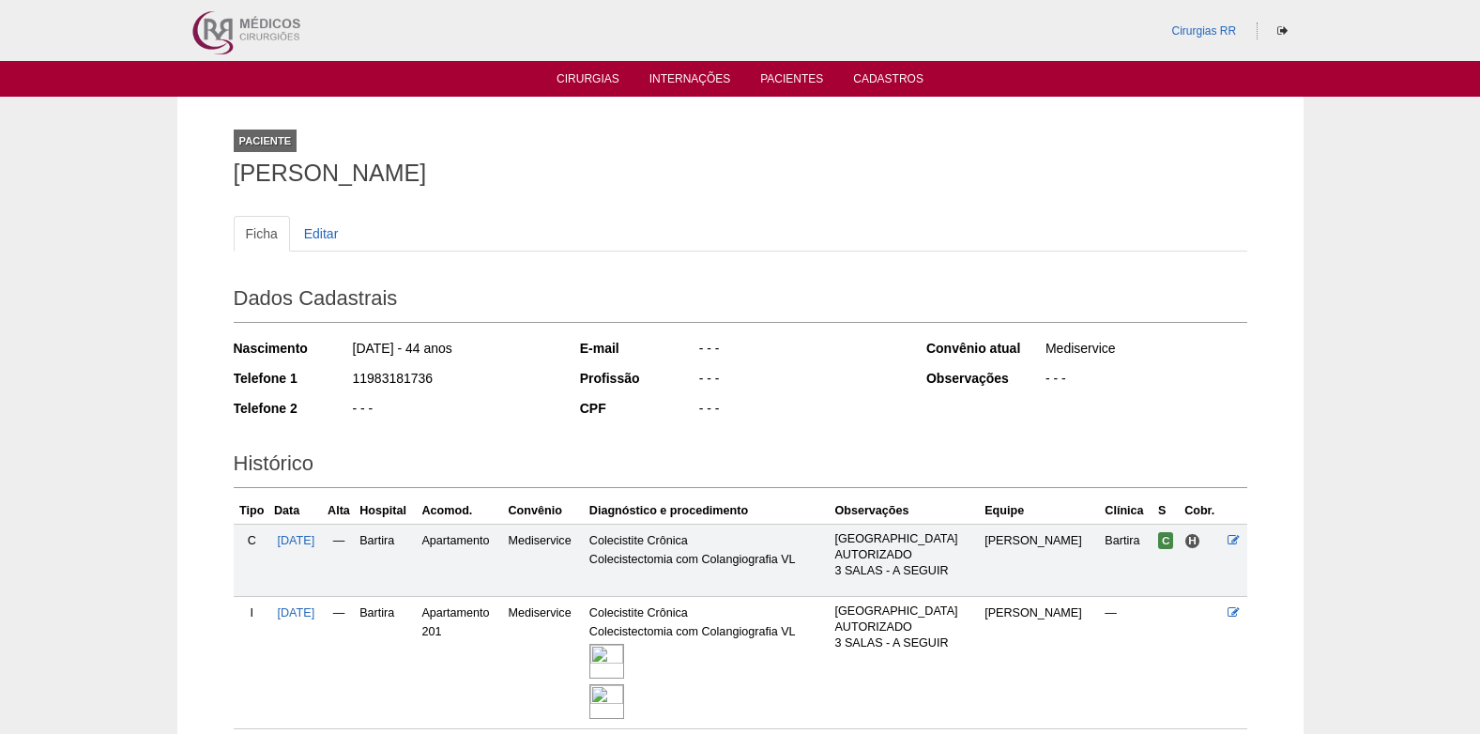
scroll to position [156, 0]
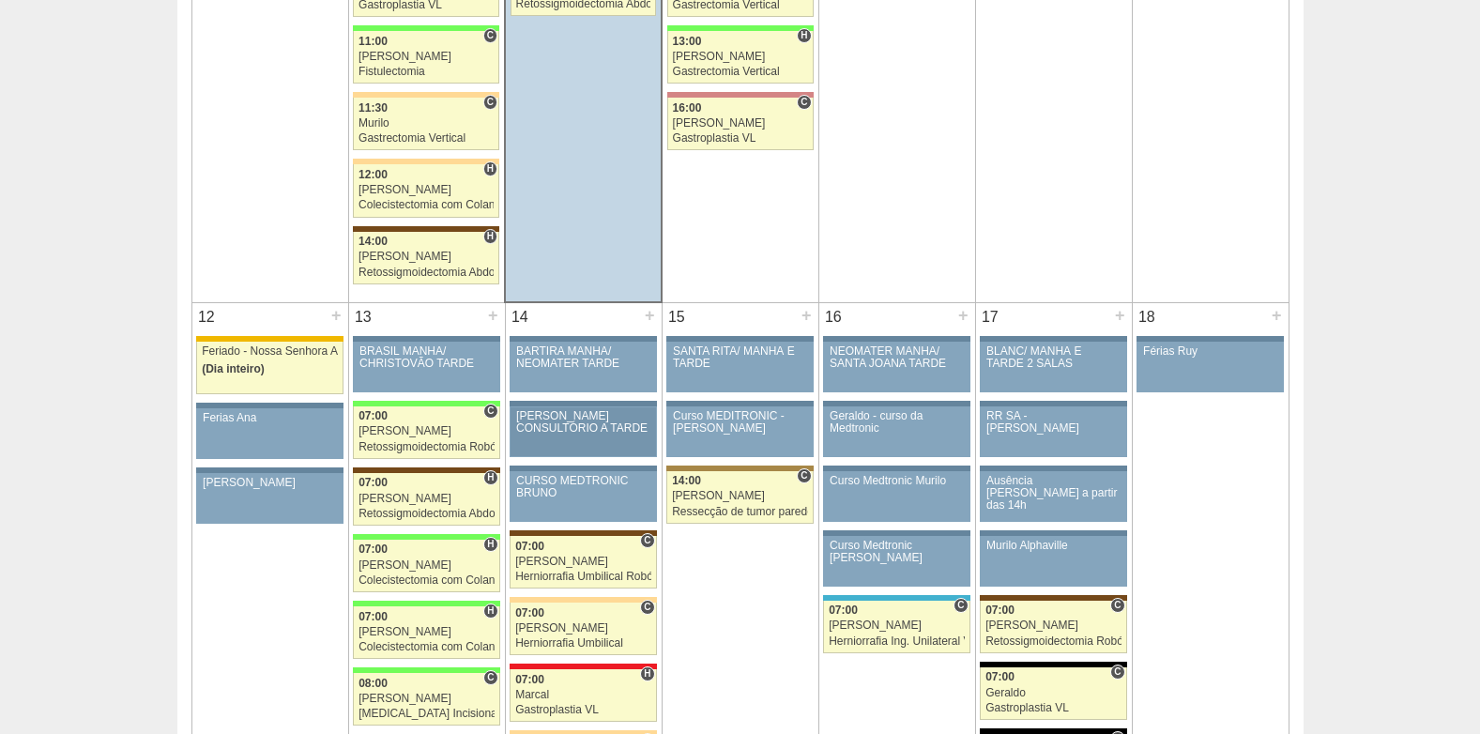
scroll to position [1783, 0]
